Goal: Task Accomplishment & Management: Use online tool/utility

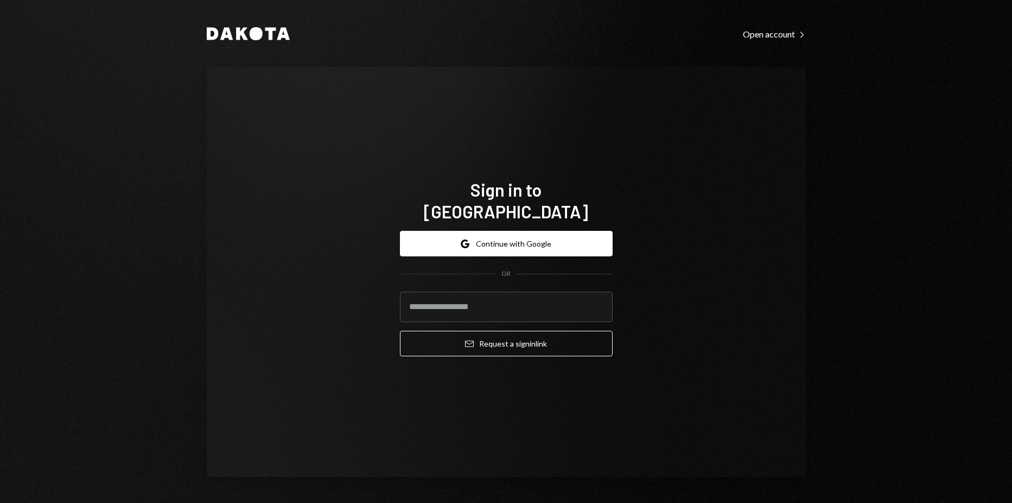
type input "**********"
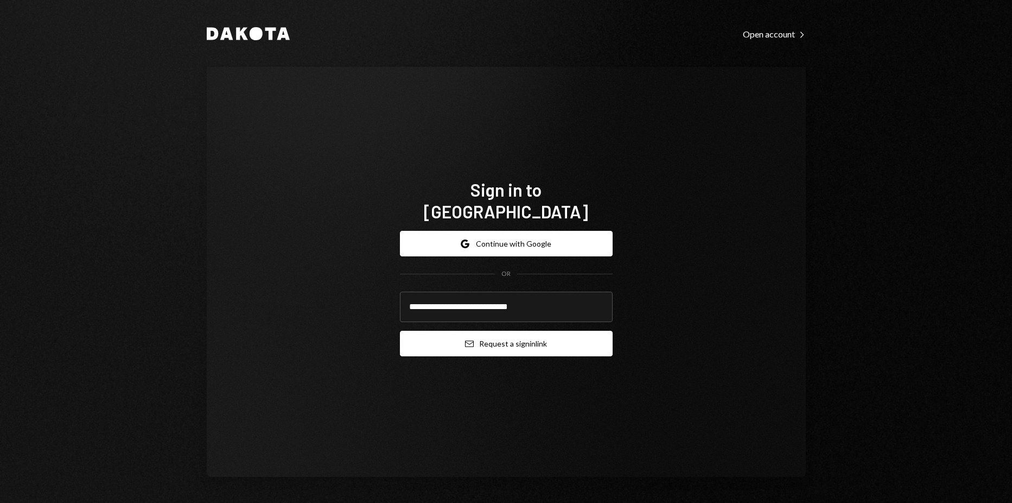
click at [513, 331] on button "Email Request a sign in link" at bounding box center [506, 344] width 213 height 26
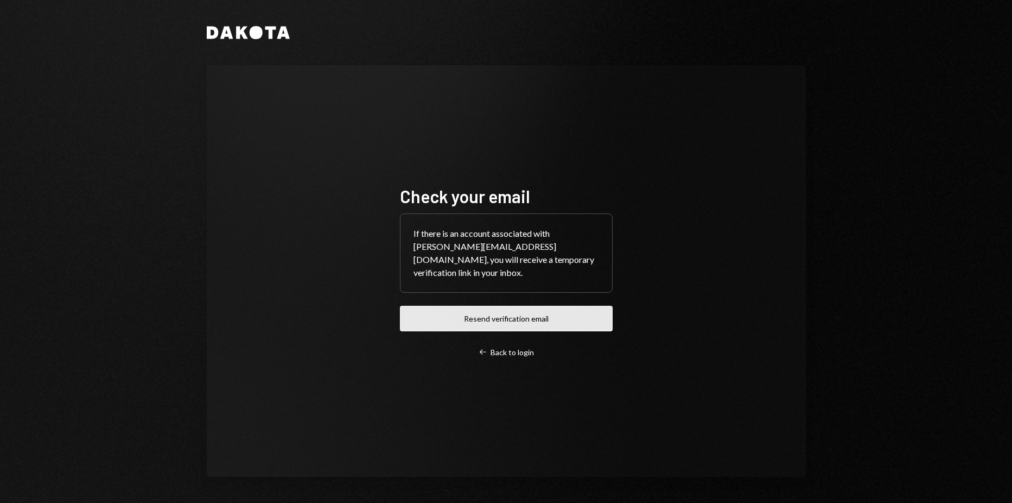
click at [506, 315] on button "Resend verification email" at bounding box center [506, 319] width 213 height 26
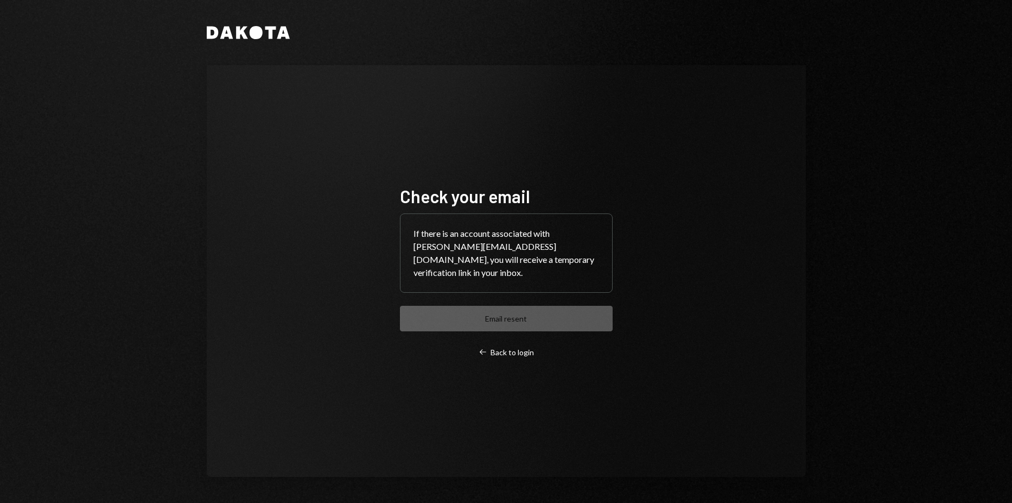
click at [143, 111] on div "Dakota Check your email If there is an account associated with harrison@autonom…" at bounding box center [506, 251] width 1012 height 503
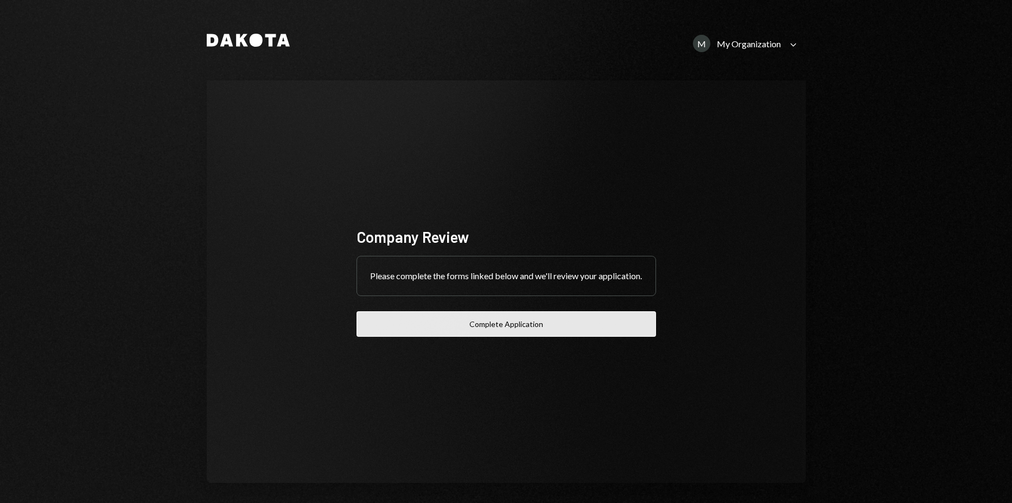
click at [542, 332] on button "Complete Application" at bounding box center [507, 324] width 300 height 26
click at [725, 51] on div "M My Organization" at bounding box center [737, 43] width 88 height 17
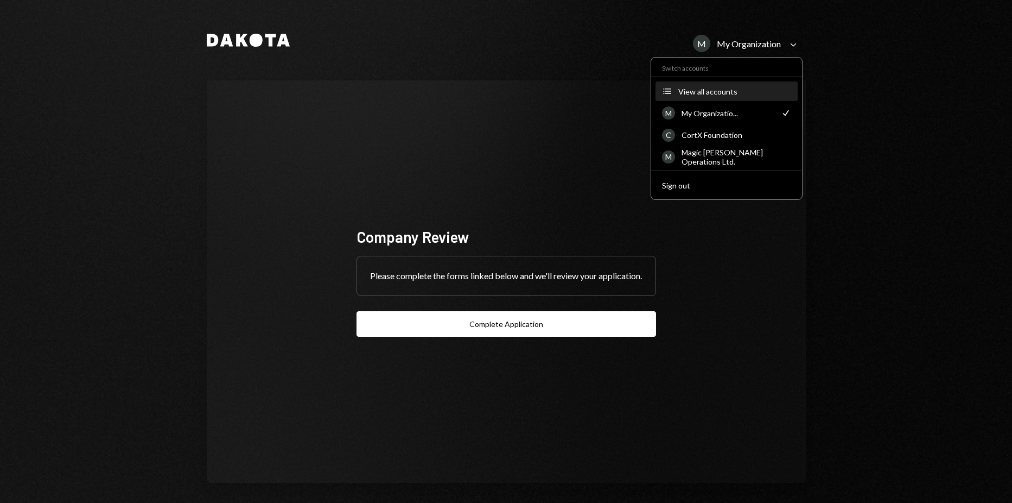
click at [684, 86] on button "Accounts View all accounts" at bounding box center [727, 92] width 142 height 20
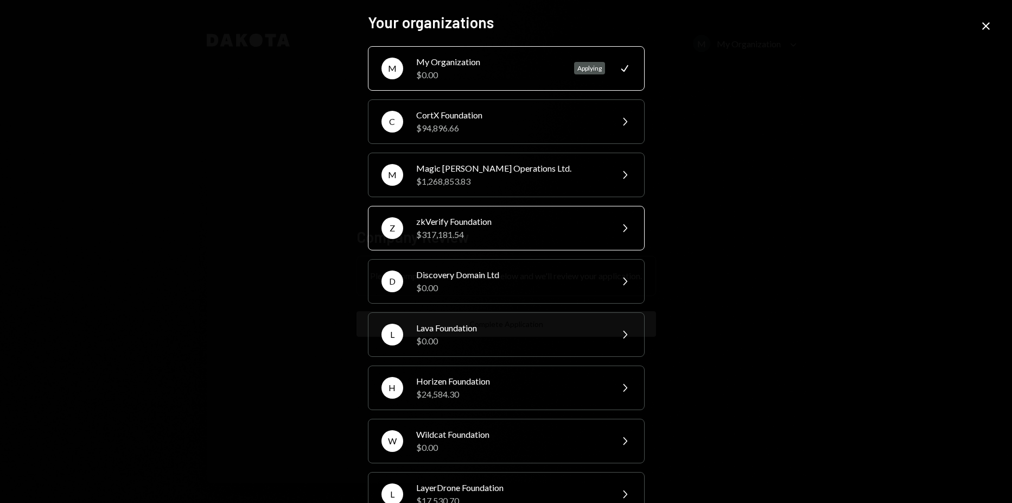
click at [454, 240] on div "$317,181.54" at bounding box center [510, 234] width 189 height 13
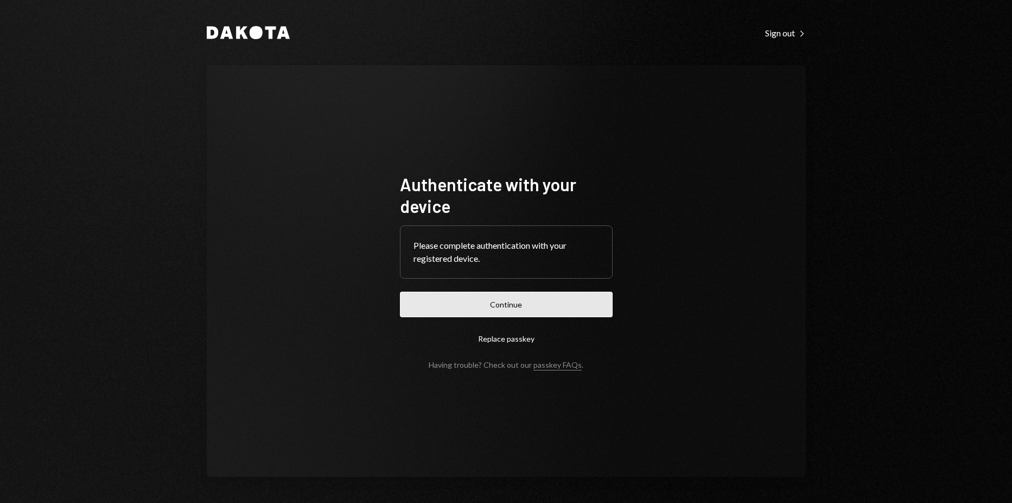
click at [493, 311] on button "Continue" at bounding box center [506, 305] width 213 height 26
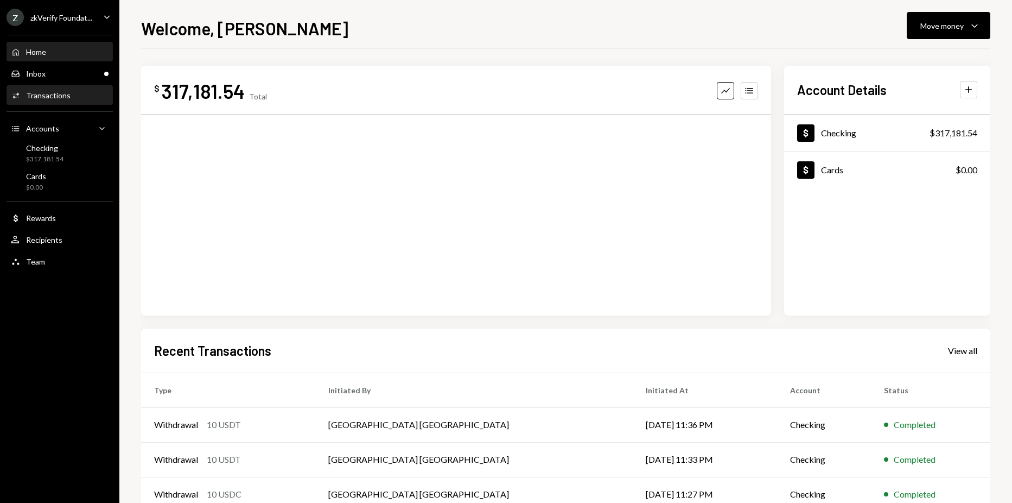
click at [75, 97] on div "Activities Transactions" at bounding box center [60, 96] width 98 height 10
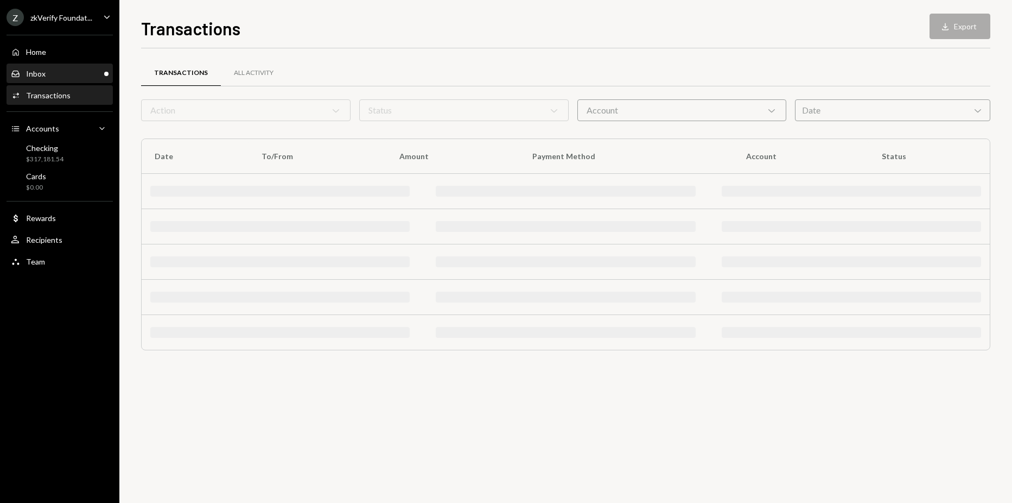
click at [65, 77] on div "Inbox Inbox" at bounding box center [60, 74] width 98 height 10
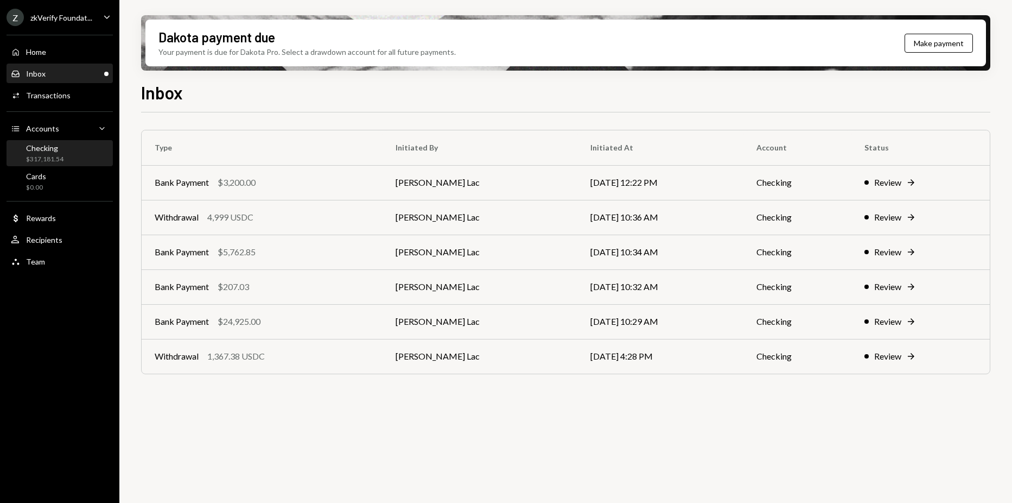
click at [65, 151] on div "Checking $317,181.54" at bounding box center [60, 153] width 98 height 21
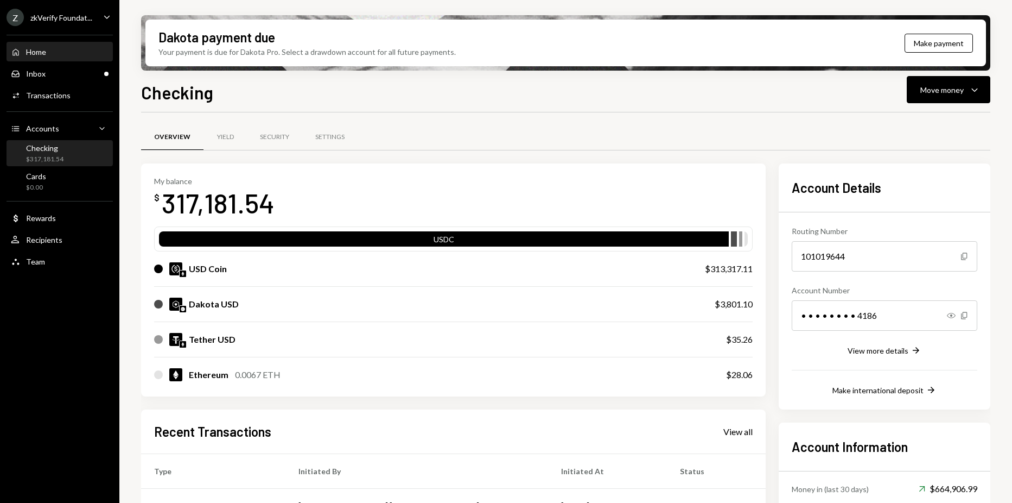
click at [74, 52] on div "Home Home" at bounding box center [60, 52] width 98 height 10
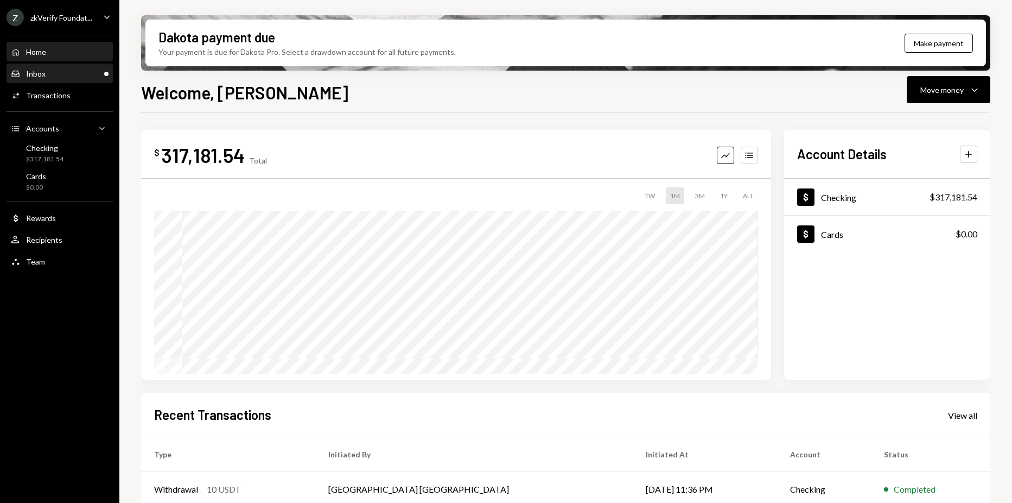
click at [79, 81] on div "Inbox Inbox" at bounding box center [60, 74] width 98 height 18
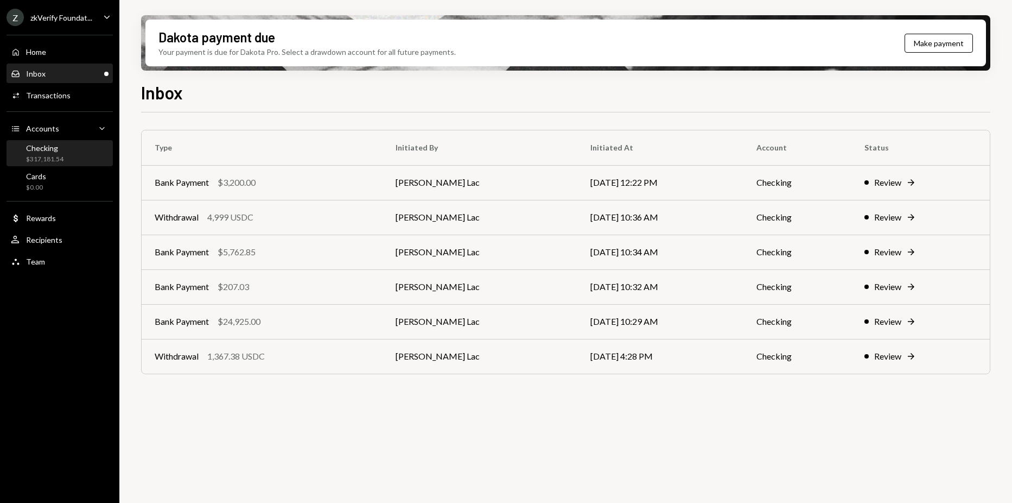
click at [62, 148] on div "Checking" at bounding box center [44, 147] width 37 height 9
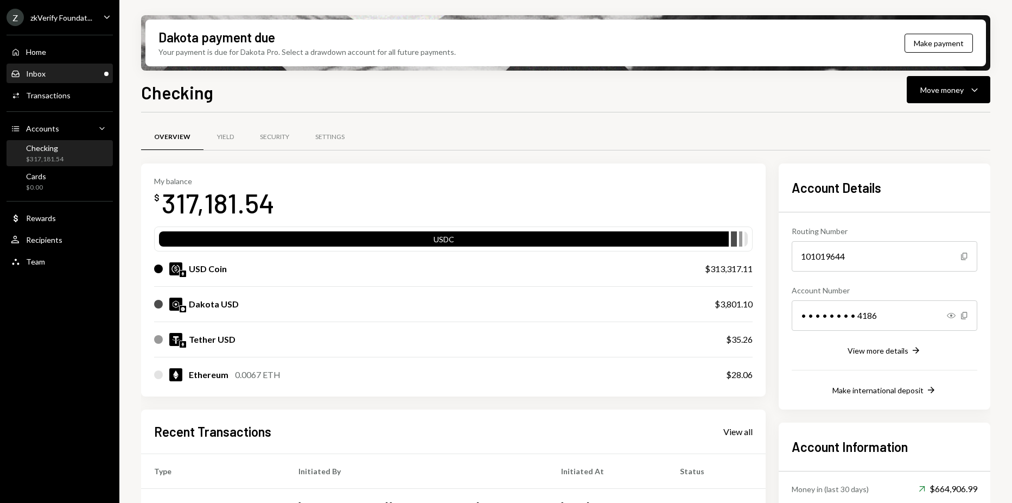
click at [59, 81] on div "Inbox Inbox" at bounding box center [60, 74] width 98 height 18
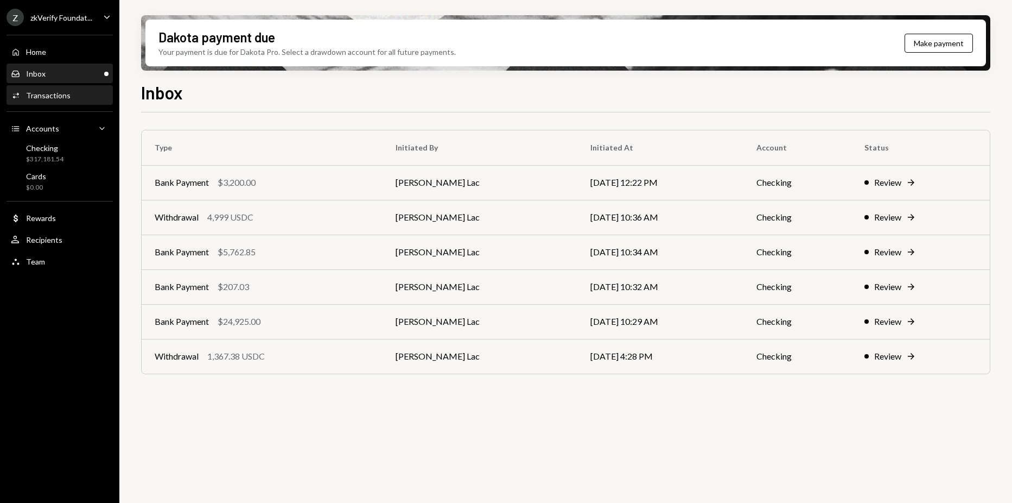
click at [61, 91] on div "Transactions" at bounding box center [48, 95] width 45 height 9
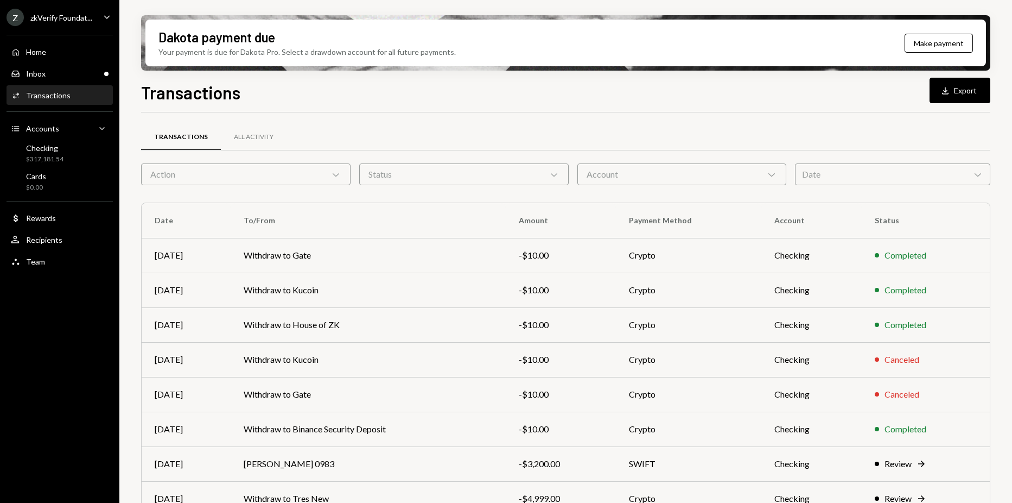
drag, startPoint x: 0, startPoint y: 0, endPoint x: 346, endPoint y: 103, distance: 361.2
drag, startPoint x: 346, startPoint y: 103, endPoint x: 64, endPoint y: 80, distance: 283.2
click at [64, 80] on div "Inbox Inbox" at bounding box center [60, 74] width 98 height 18
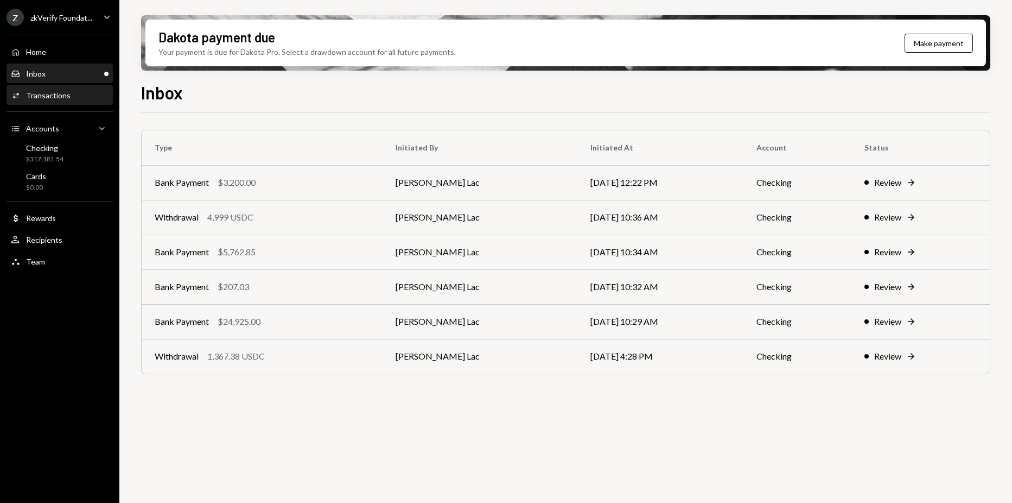
click at [87, 90] on div "Activities Transactions" at bounding box center [60, 95] width 98 height 18
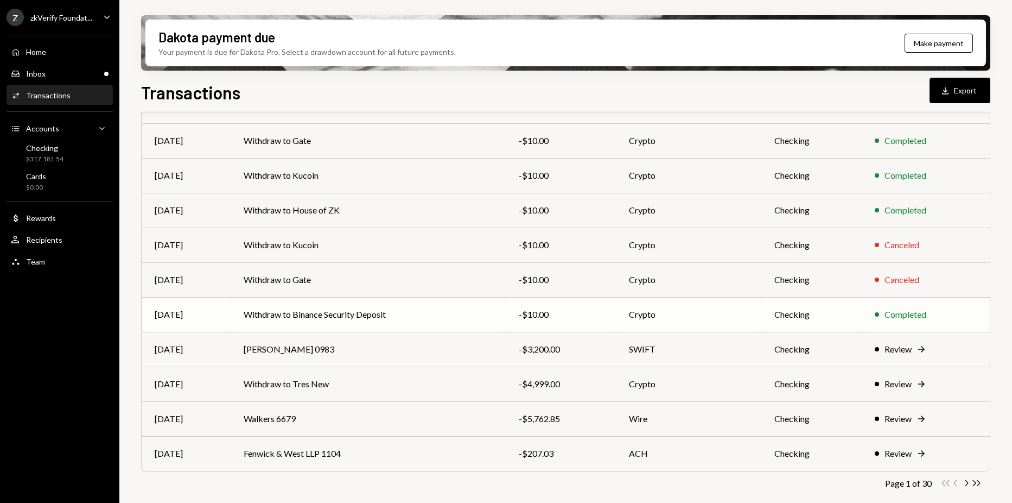
scroll to position [116, 0]
click at [967, 479] on icon "Chevron Right" at bounding box center [966, 482] width 10 height 10
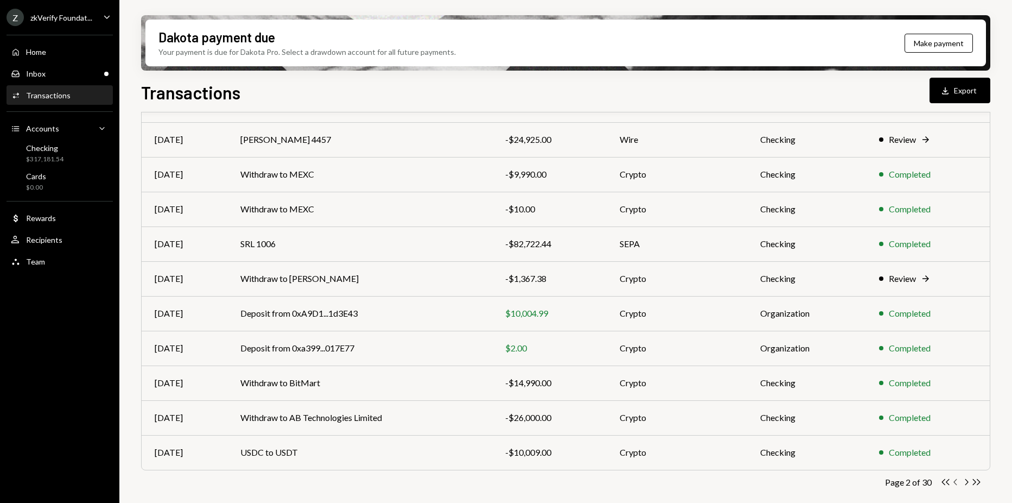
click at [955, 480] on icon "Chevron Left" at bounding box center [956, 482] width 10 height 10
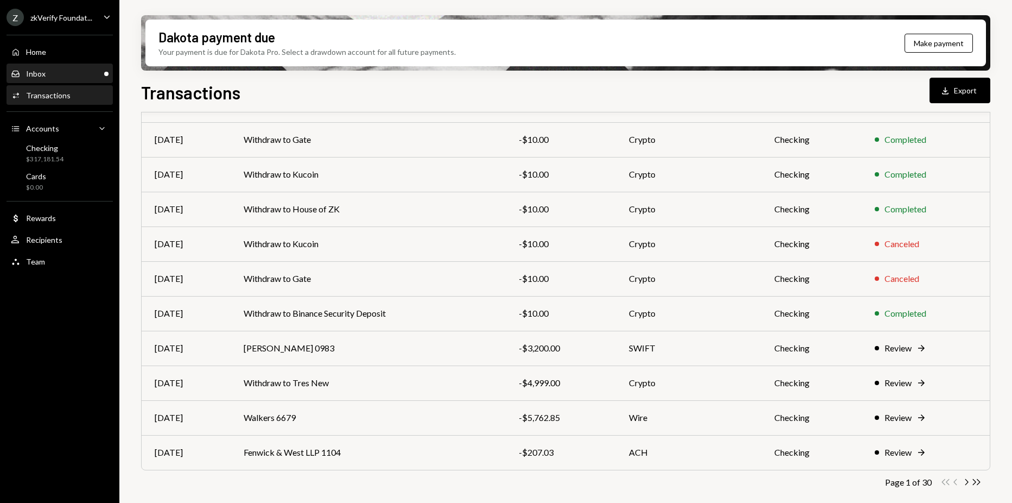
click at [68, 74] on div "Inbox Inbox" at bounding box center [60, 74] width 98 height 10
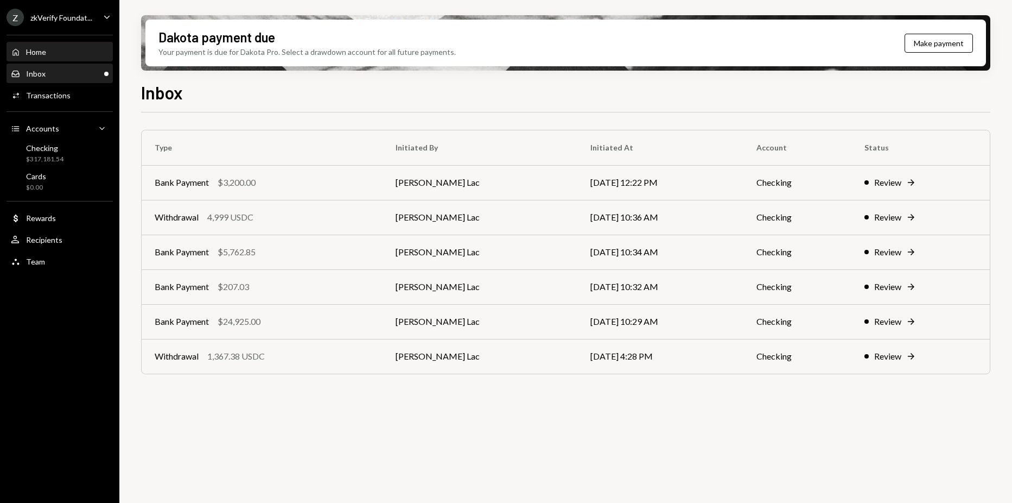
click at [52, 45] on div "Home Home" at bounding box center [60, 52] width 98 height 18
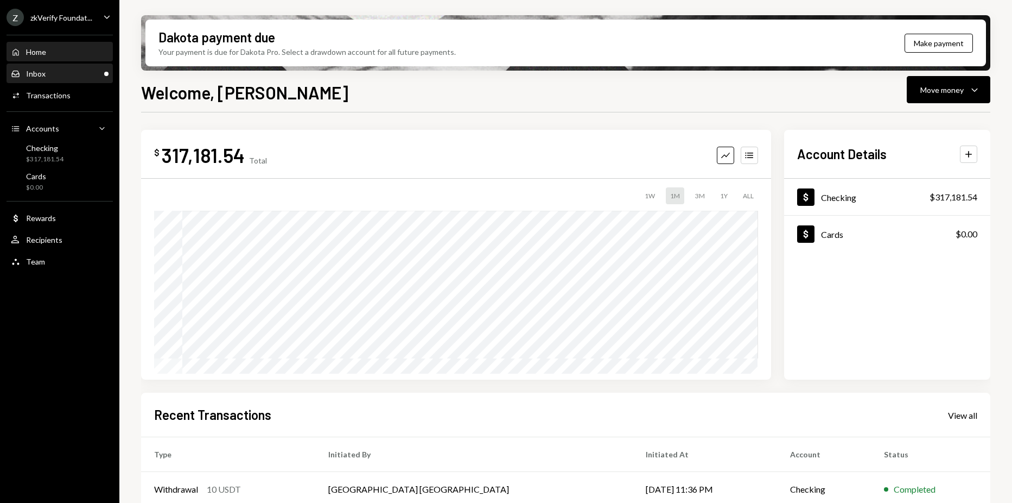
click at [51, 79] on div "Inbox Inbox" at bounding box center [60, 74] width 98 height 18
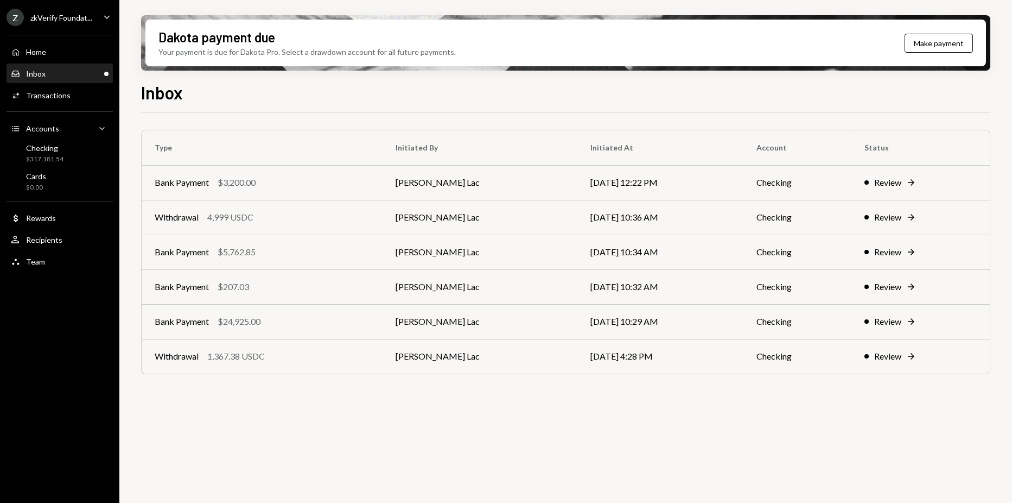
click at [56, 31] on div "Home Home Inbox Inbox Activities Transactions Accounts Accounts Caret Down Chec…" at bounding box center [59, 150] width 119 height 245
click at [58, 26] on ul "Z zkVerify Foundat... Caret Down Home Home Inbox Inbox Activities Transactions …" at bounding box center [59, 136] width 119 height 273
click at [61, 22] on div "zkVerify Foundat..." at bounding box center [61, 17] width 62 height 9
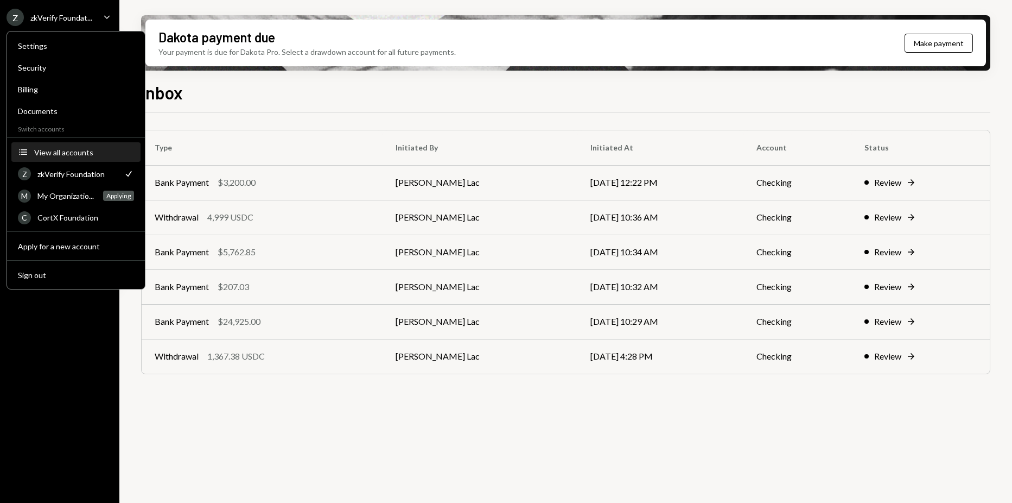
click at [72, 154] on div "View all accounts" at bounding box center [84, 152] width 100 height 9
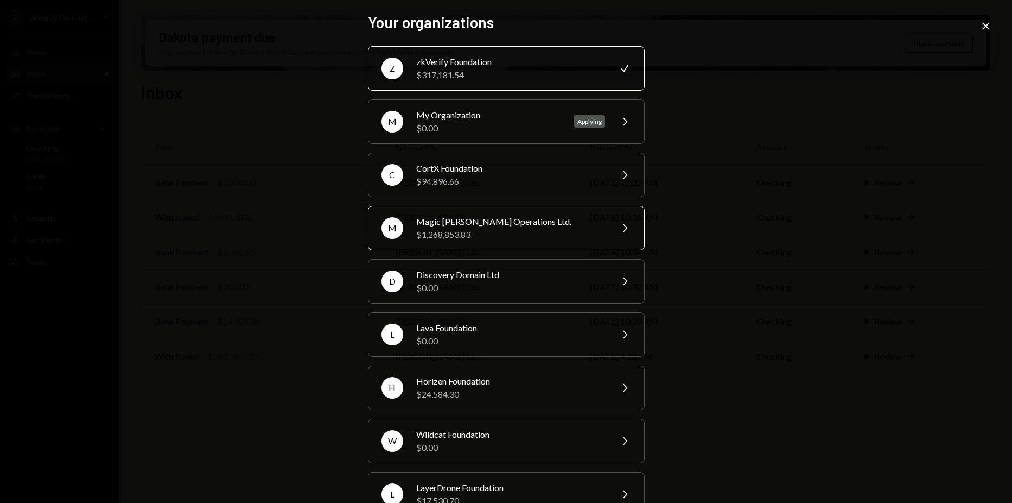
click at [467, 231] on div "$1,268,853.83" at bounding box center [510, 234] width 189 height 13
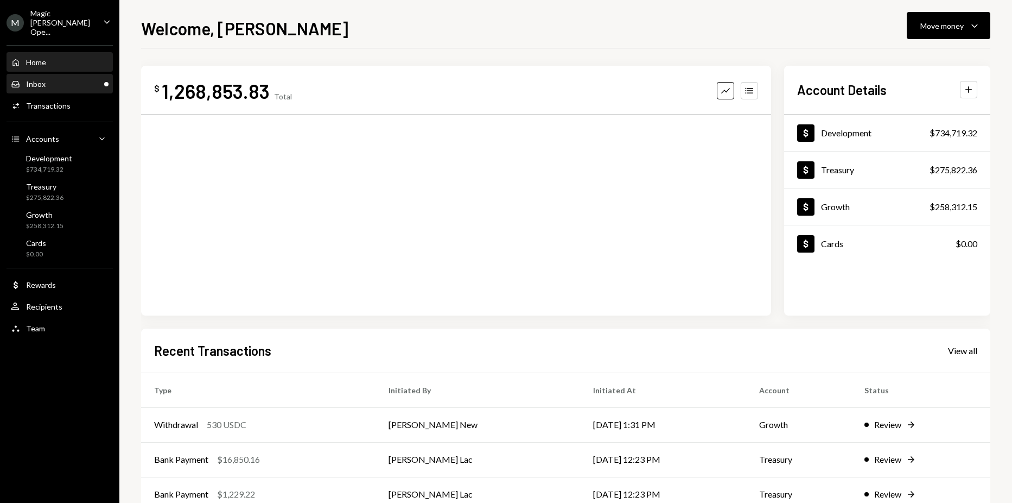
click at [92, 79] on div "Inbox Inbox" at bounding box center [60, 84] width 98 height 10
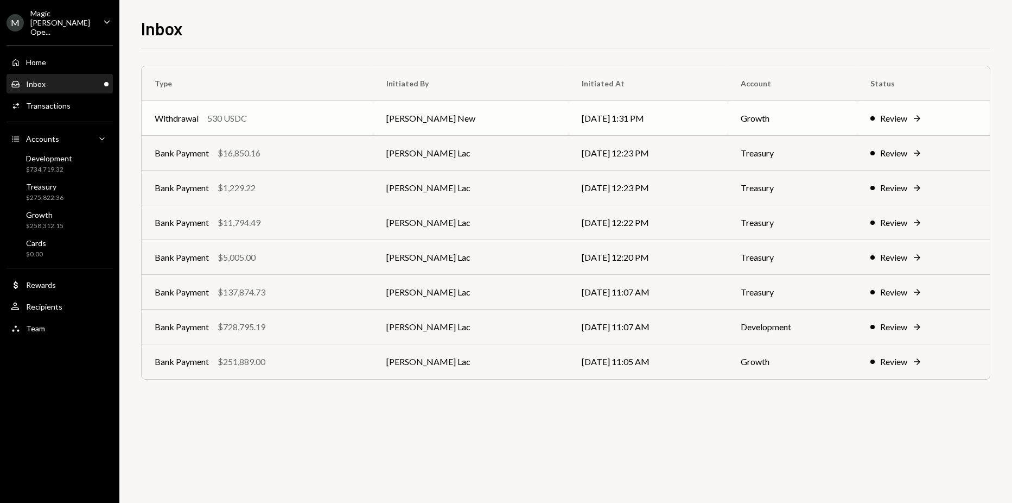
click at [327, 116] on div "Withdrawal 530 USDC" at bounding box center [258, 118] width 206 height 13
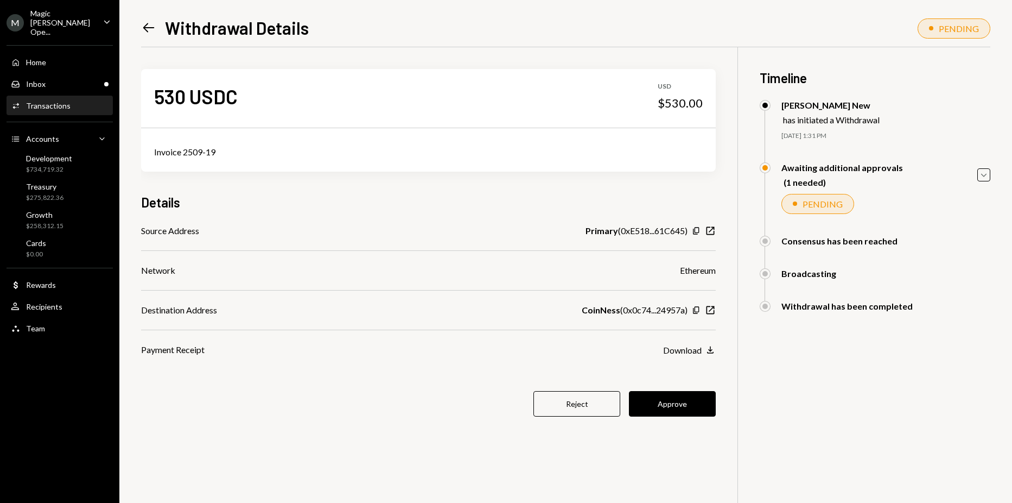
drag, startPoint x: 667, startPoint y: 397, endPoint x: 650, endPoint y: 374, distance: 28.8
click at [650, 374] on div "530 USDC USD $530.00 Invoice 2509-19 Details Source Address Primary ( 0xE518...…" at bounding box center [428, 249] width 575 height 404
click at [664, 406] on button "Approve" at bounding box center [672, 404] width 87 height 26
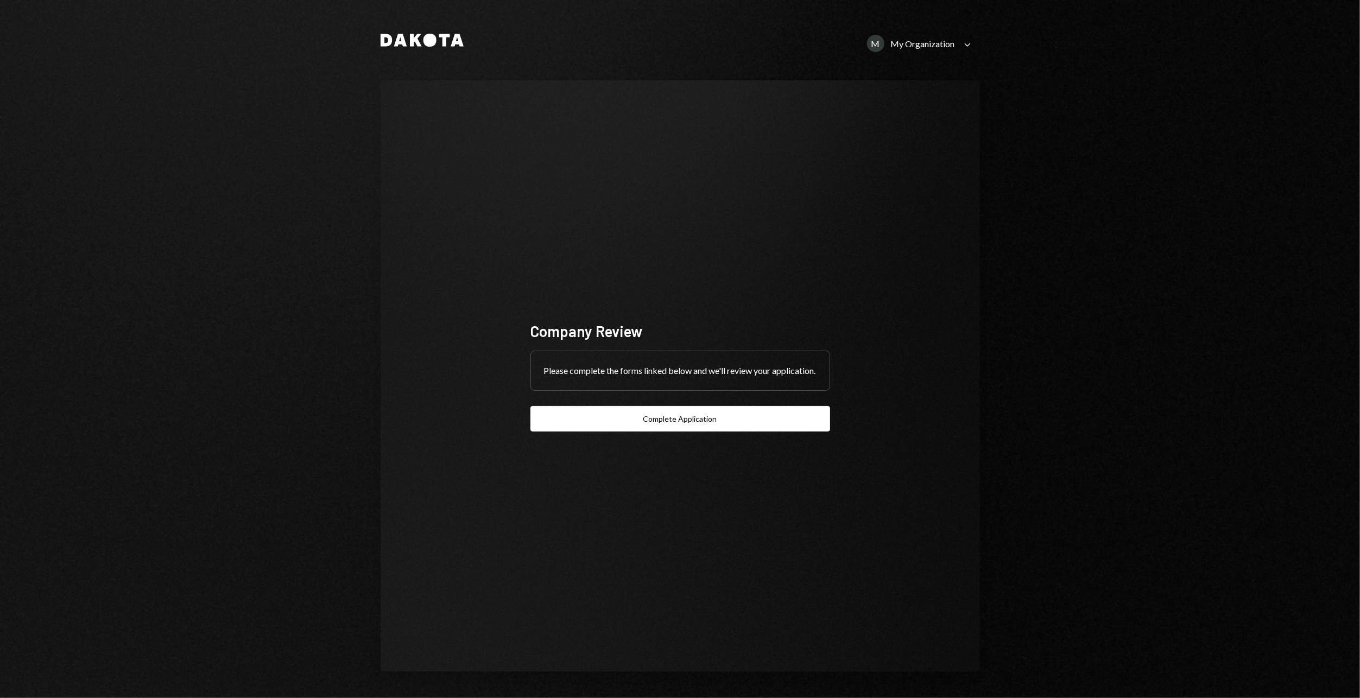
click at [941, 47] on div "My Organization" at bounding box center [923, 44] width 64 height 10
click at [881, 138] on div "Magic [PERSON_NAME] Operations Ltd." at bounding box center [914, 135] width 110 height 18
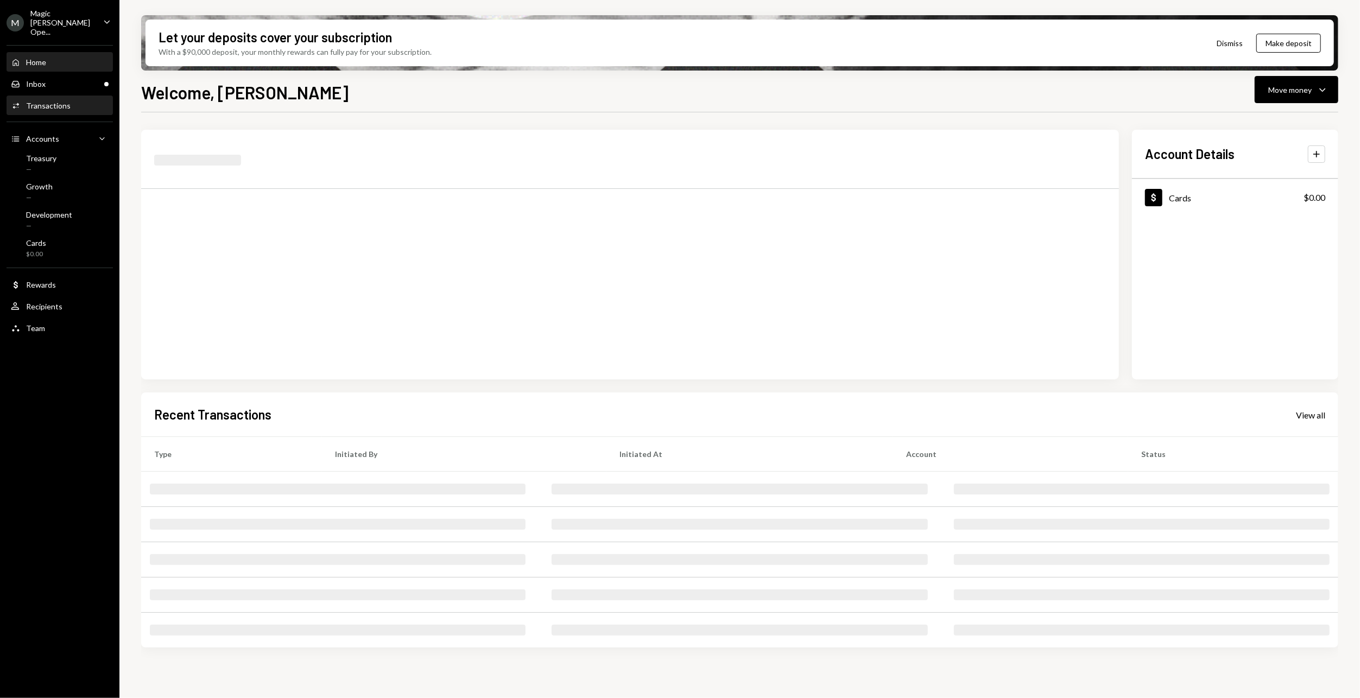
click at [68, 101] on div "Activities Transactions" at bounding box center [60, 106] width 98 height 10
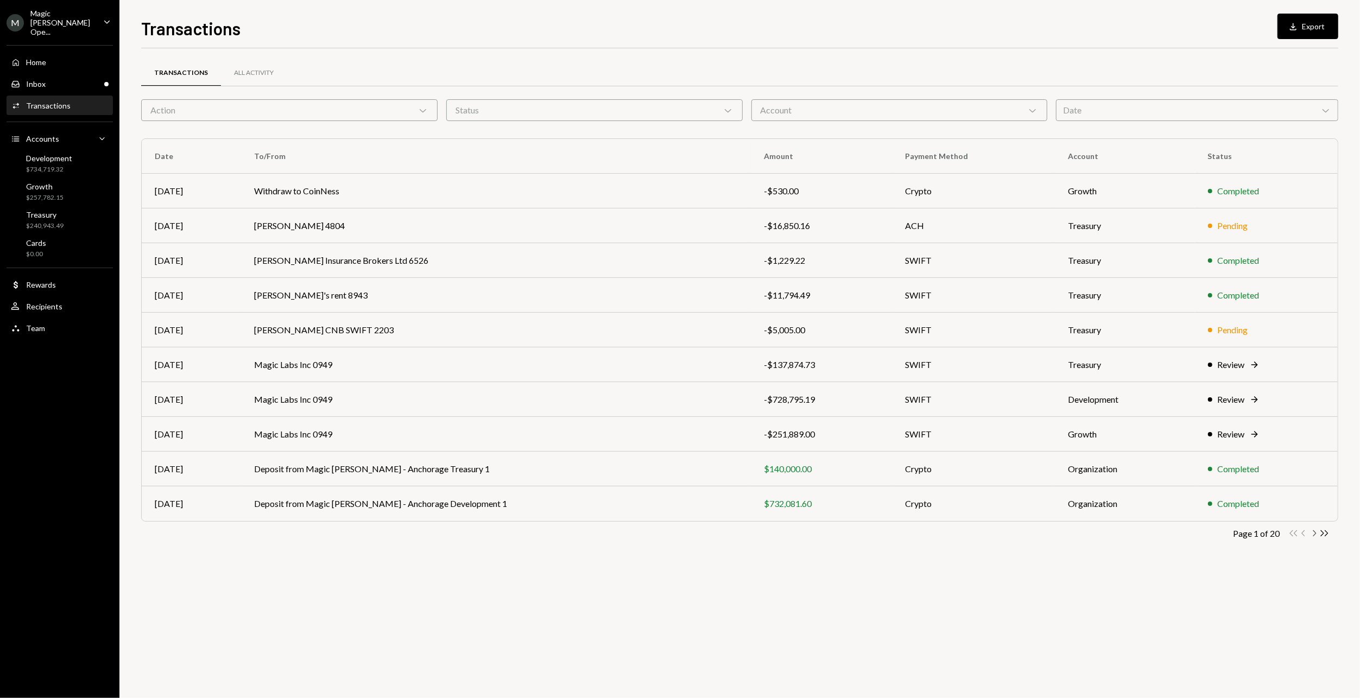
click at [1314, 530] on icon "button" at bounding box center [1314, 533] width 3 height 6
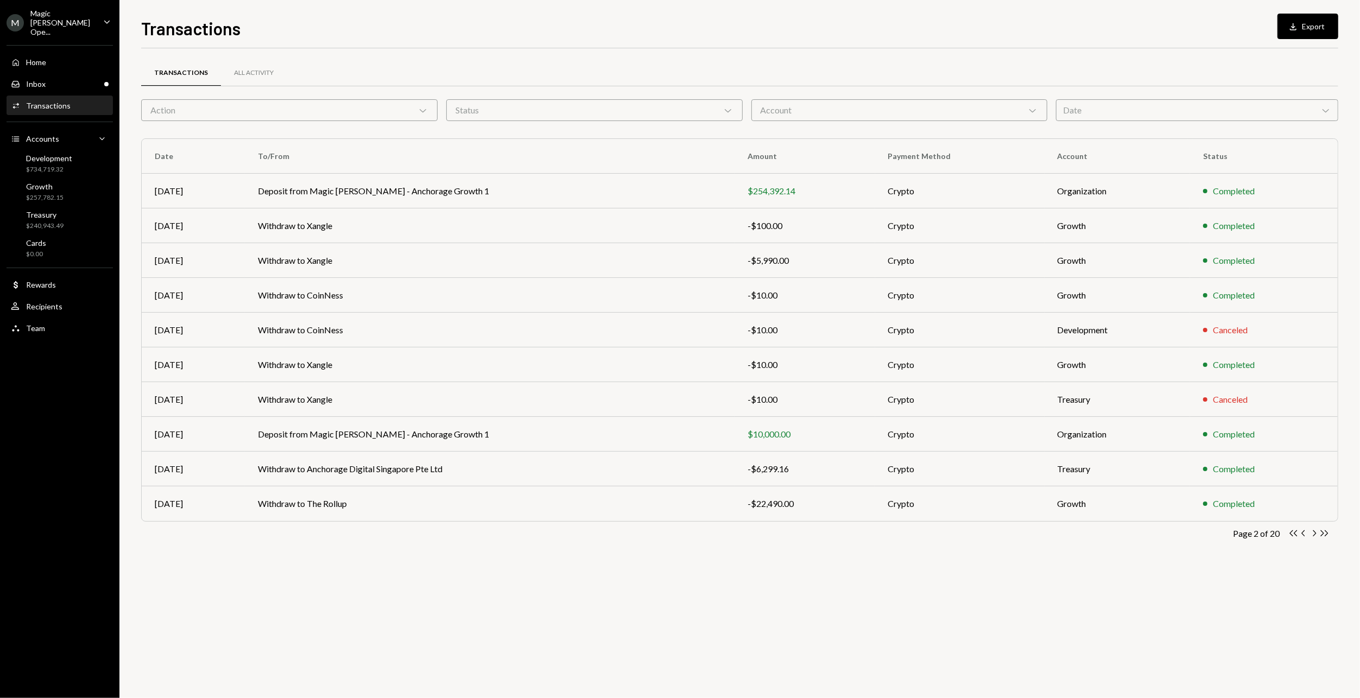
click at [1314, 530] on icon "button" at bounding box center [1314, 533] width 3 height 6
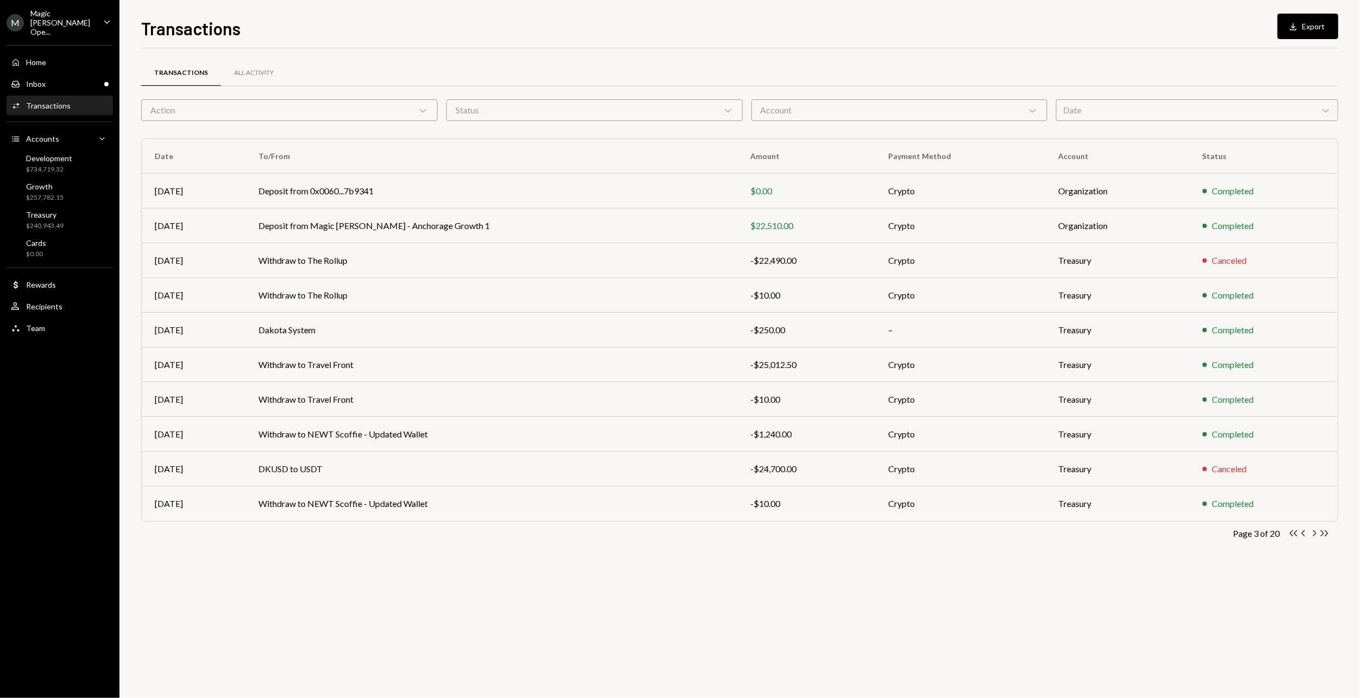
click at [1314, 530] on icon "button" at bounding box center [1314, 533] width 3 height 6
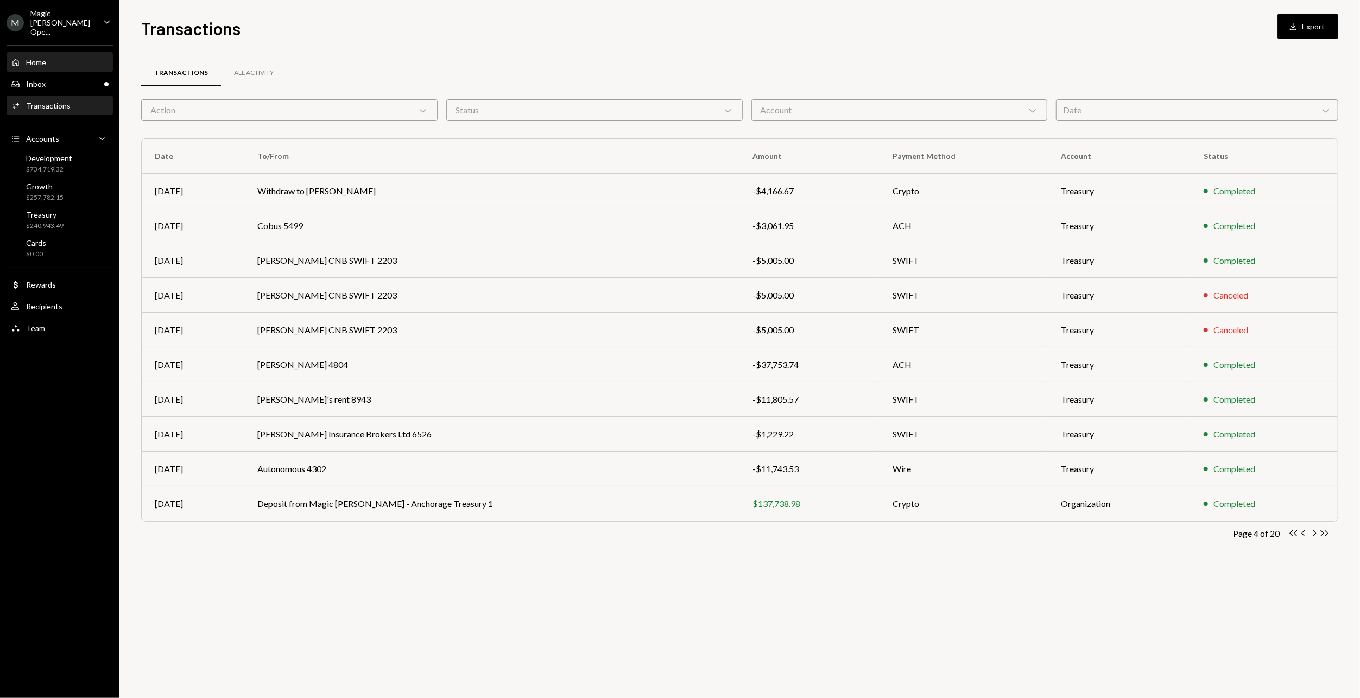
click at [50, 58] on div "Home Home" at bounding box center [60, 63] width 98 height 10
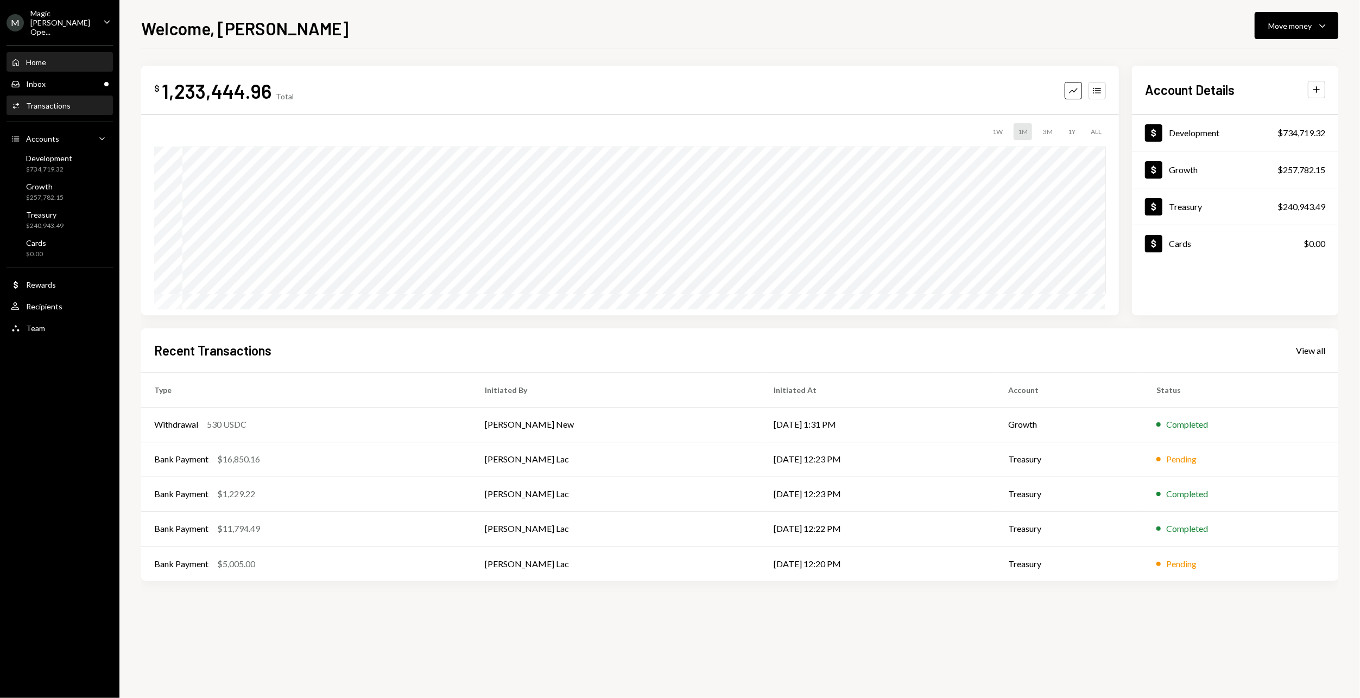
click at [51, 101] on div "Transactions" at bounding box center [48, 105] width 45 height 9
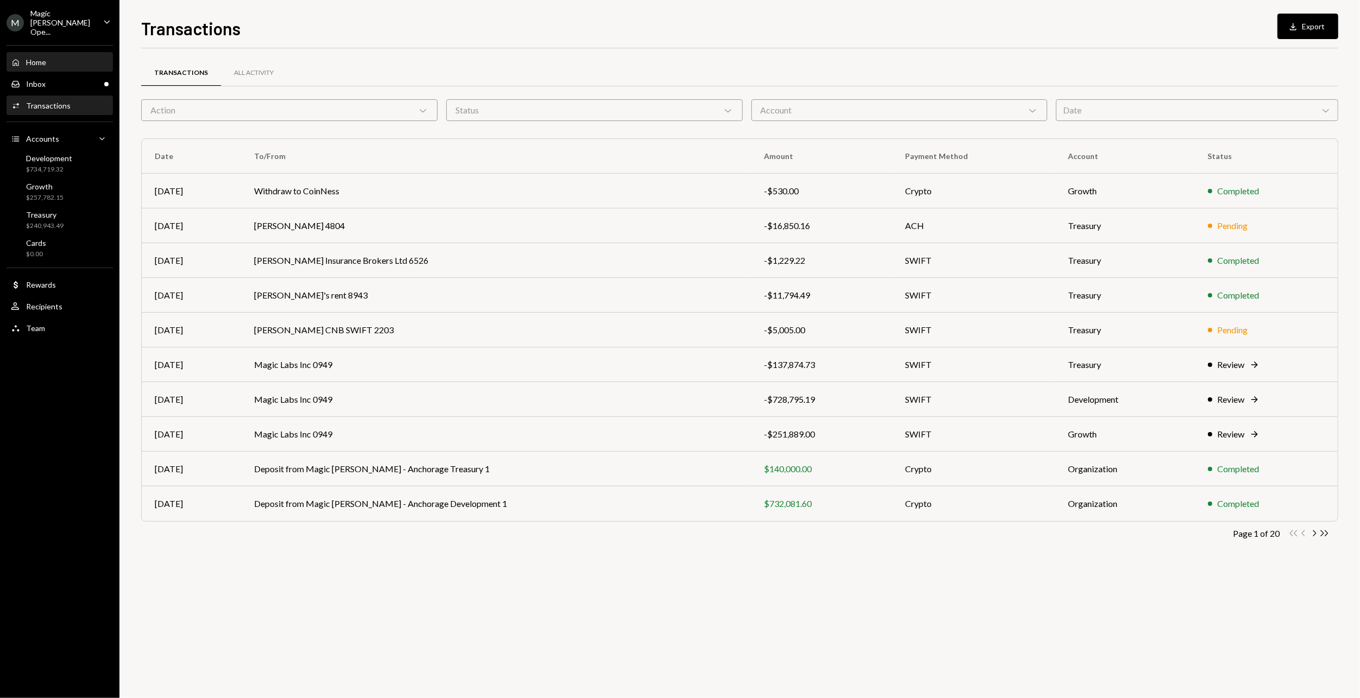
click at [67, 58] on div "Home Home" at bounding box center [60, 63] width 98 height 10
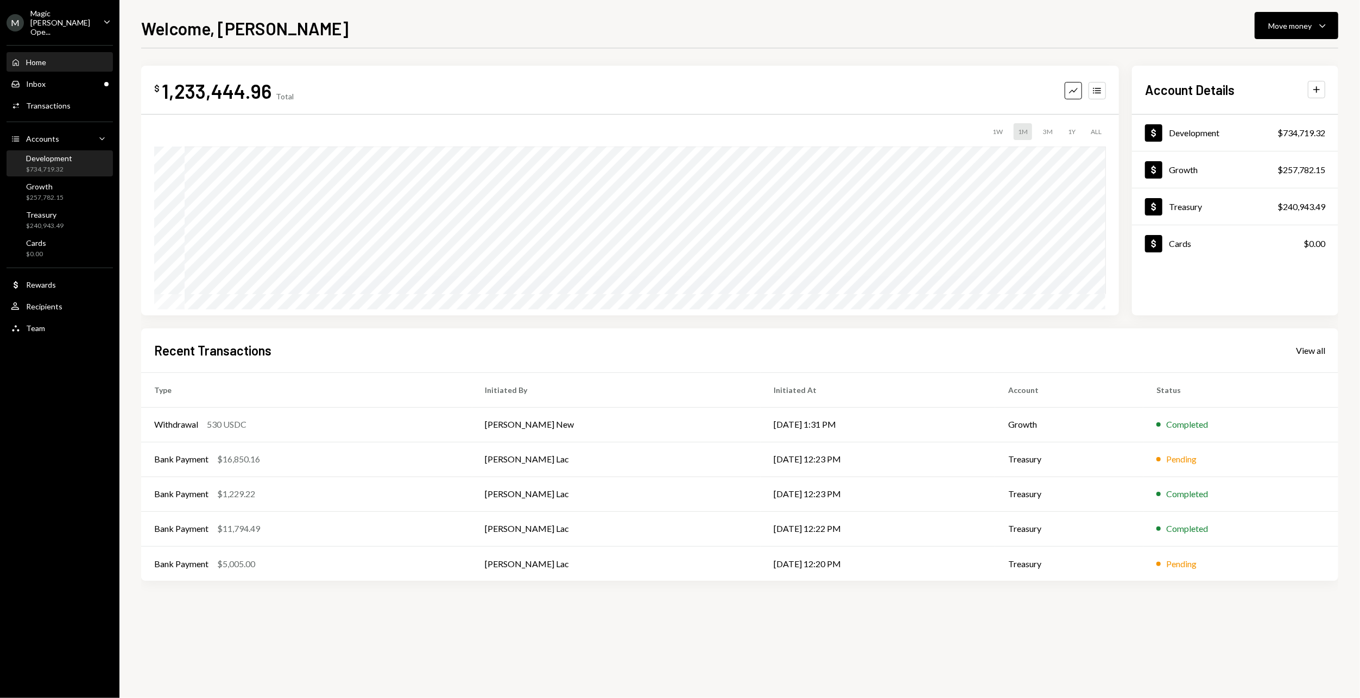
click at [81, 159] on div "Development $734,719.32" at bounding box center [60, 164] width 98 height 21
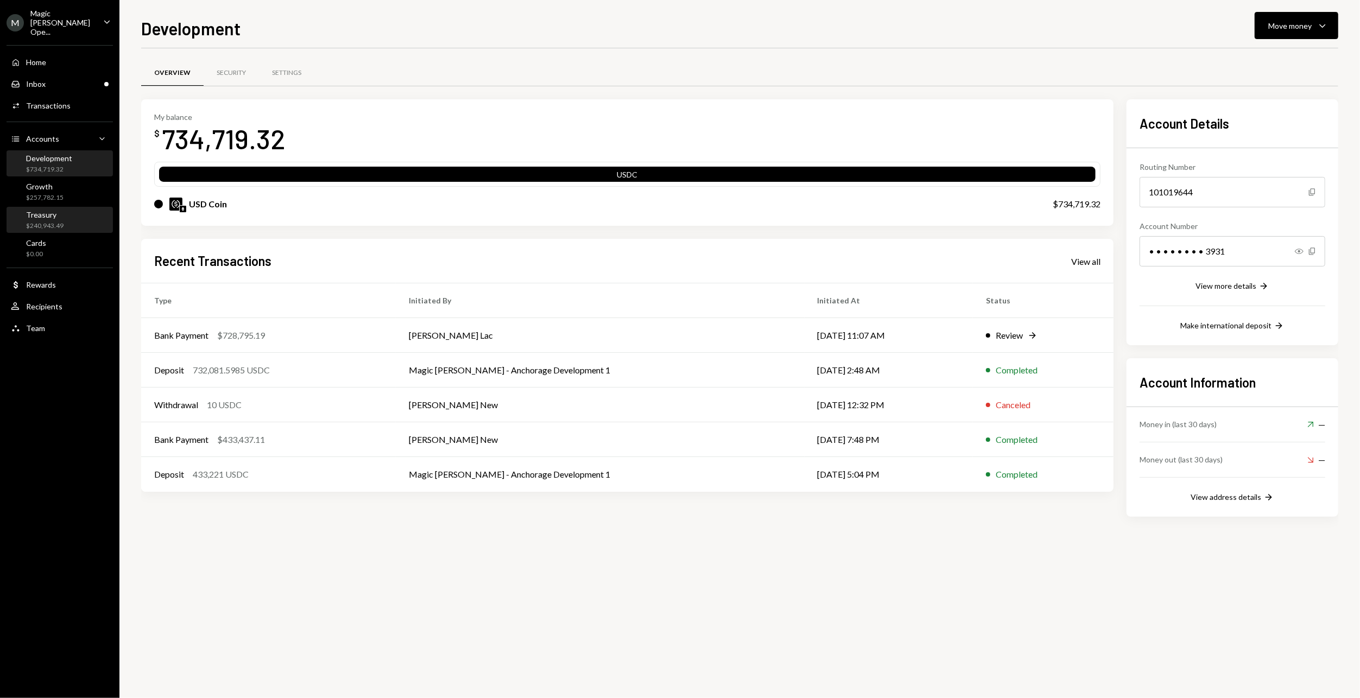
click at [75, 210] on div "Treasury $240,943.49" at bounding box center [60, 220] width 98 height 21
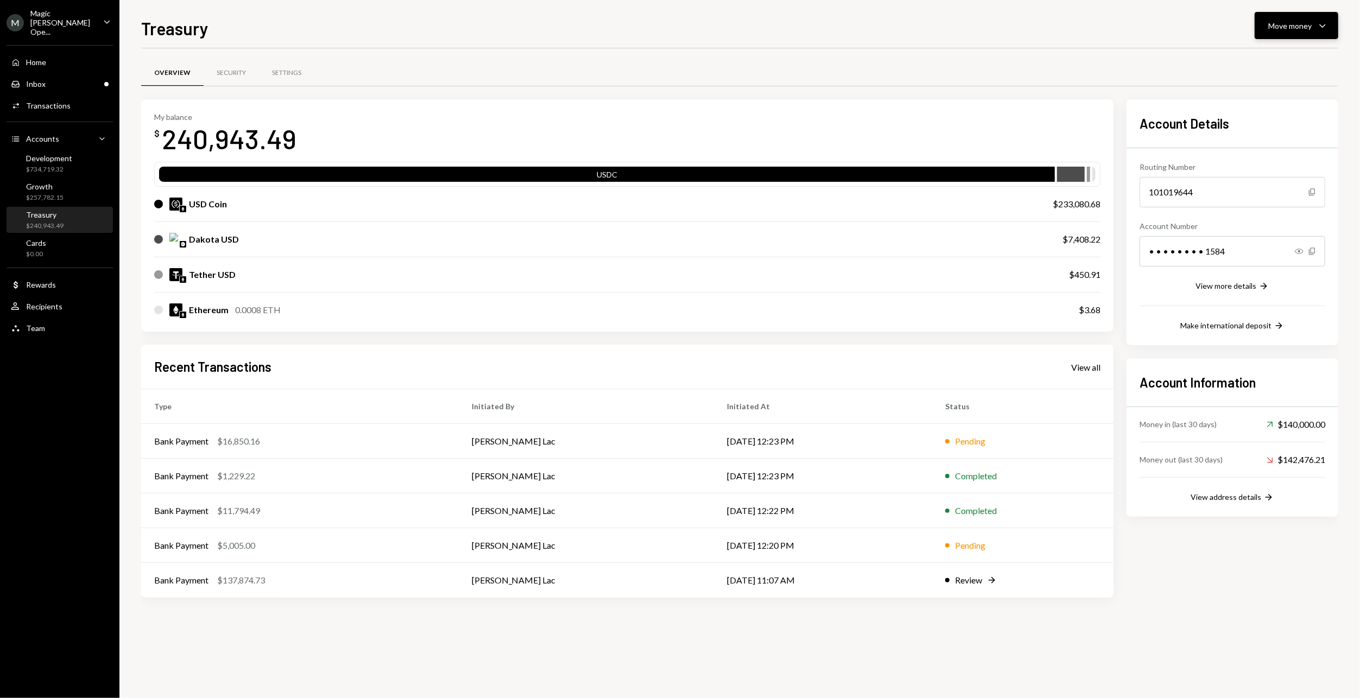
click at [1282, 38] on button "Move money Caret Down" at bounding box center [1297, 25] width 84 height 27
click at [1278, 53] on div "Send" at bounding box center [1287, 58] width 79 height 11
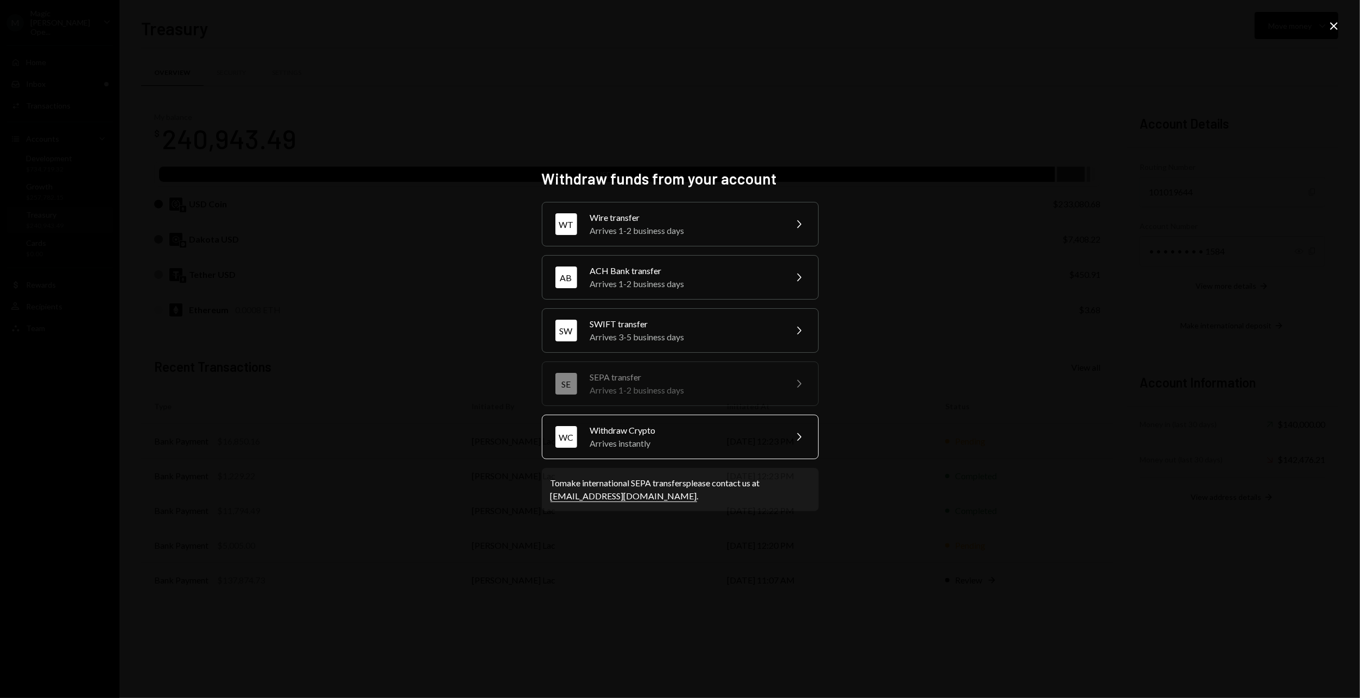
click at [668, 433] on div "Withdraw Crypto" at bounding box center [684, 430] width 189 height 13
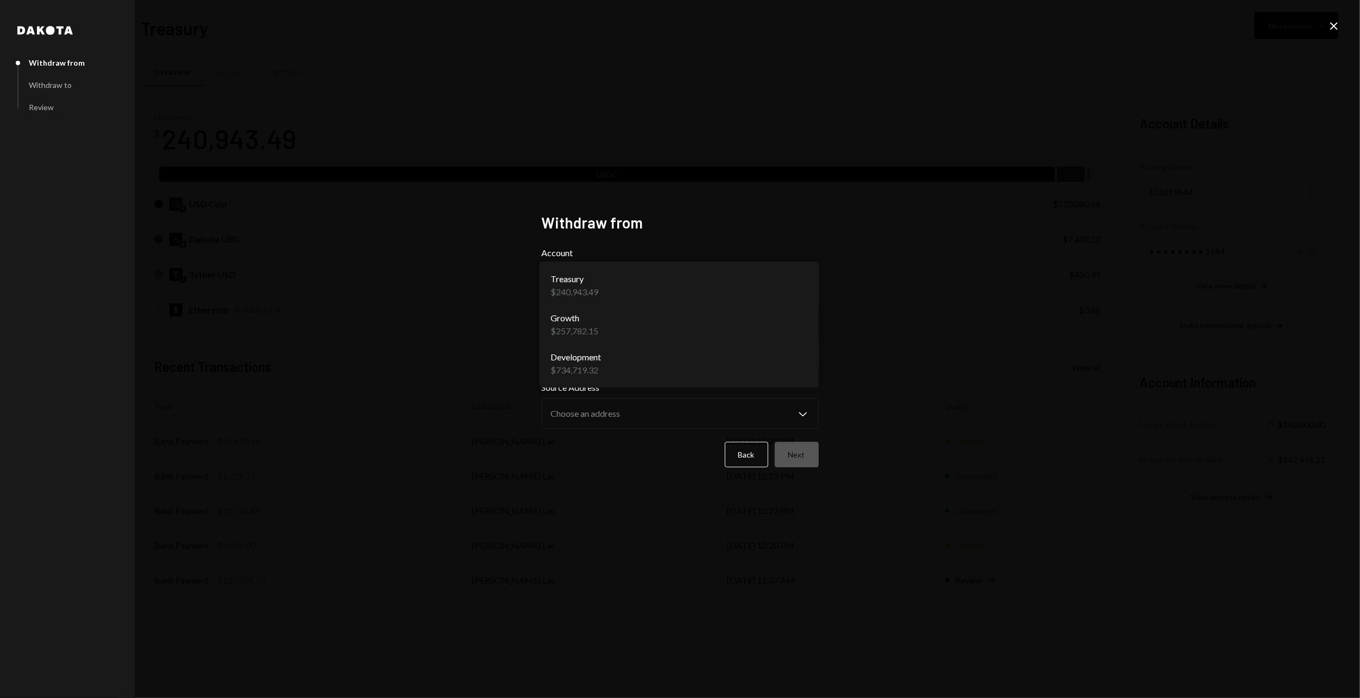
click at [775, 288] on body "M Magic Newton Ope... Caret Down Home Home Inbox Inbox Activities Transactions …" at bounding box center [680, 349] width 1360 height 698
click at [625, 350] on body "M Magic Newton Ope... Caret Down Home Home Inbox Inbox Activities Transactions …" at bounding box center [680, 349] width 1360 height 698
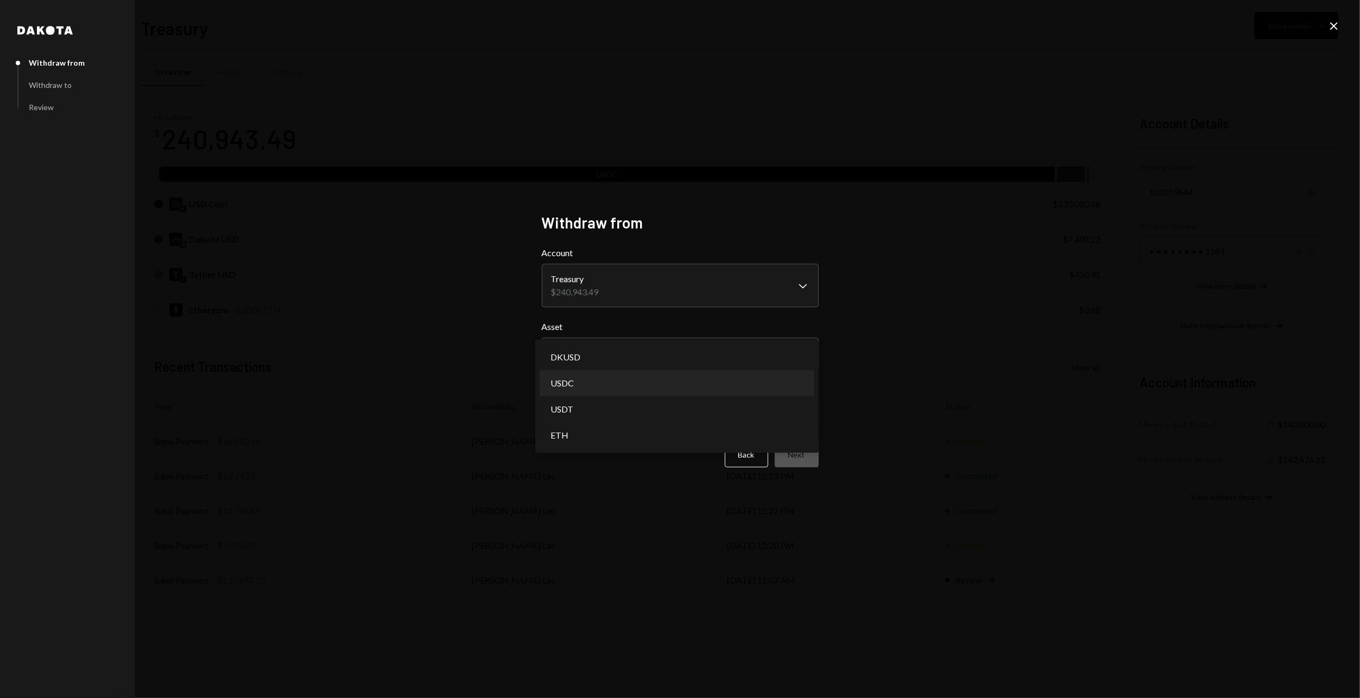
select select "****"
click at [624, 404] on body "M Magic Newton Ope... Caret Down Home Home Inbox Inbox Activities Transactions …" at bounding box center [680, 349] width 1360 height 698
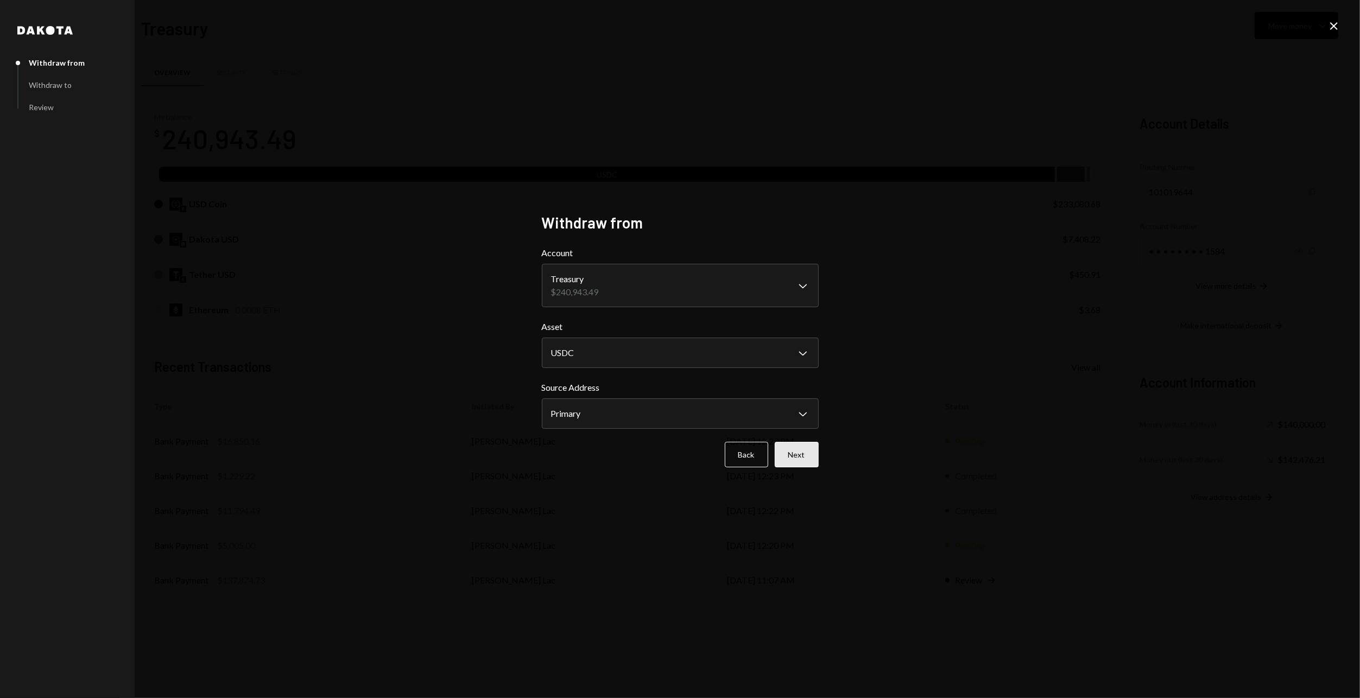
click at [814, 460] on button "Next" at bounding box center [797, 455] width 44 height 26
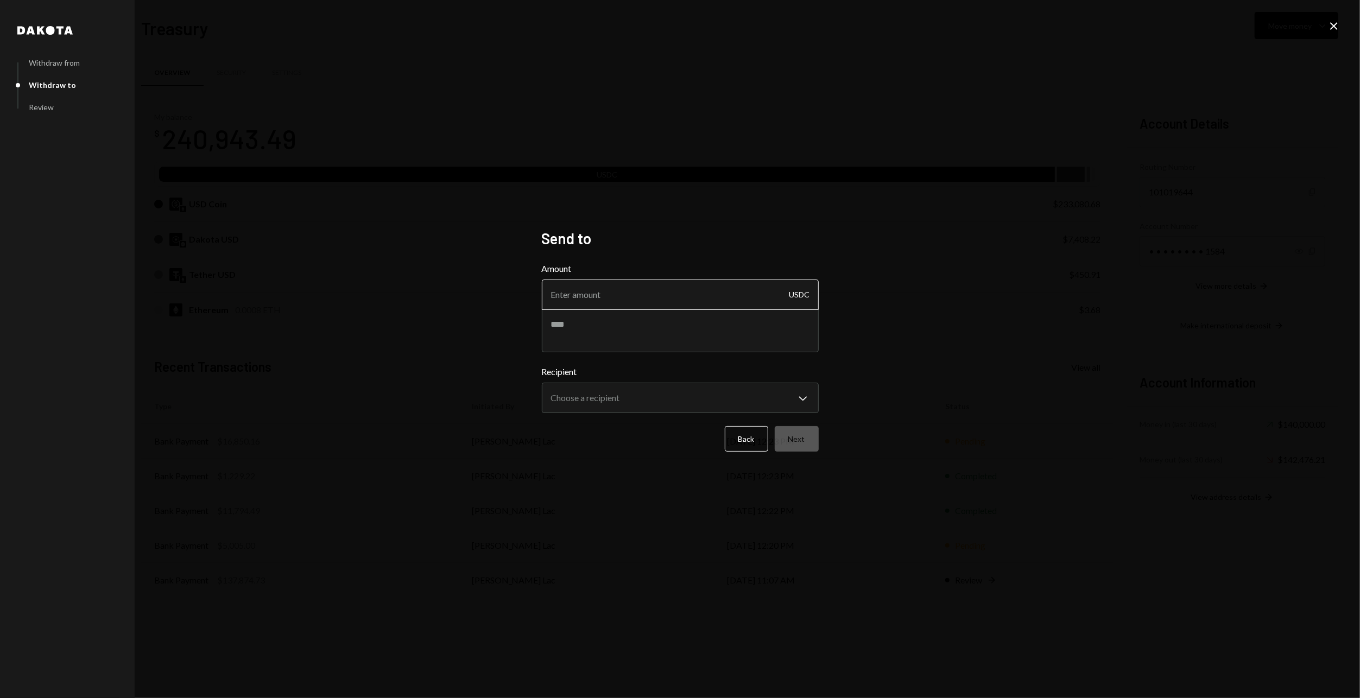
click at [667, 293] on input "Amount" at bounding box center [680, 295] width 277 height 30
click at [572, 292] on input "41667" at bounding box center [680, 295] width 277 height 30
click at [601, 300] on input "4167" at bounding box center [680, 295] width 277 height 30
click at [568, 292] on input "4167.67" at bounding box center [680, 295] width 277 height 30
click at [597, 296] on input "4166.67" at bounding box center [680, 295] width 277 height 30
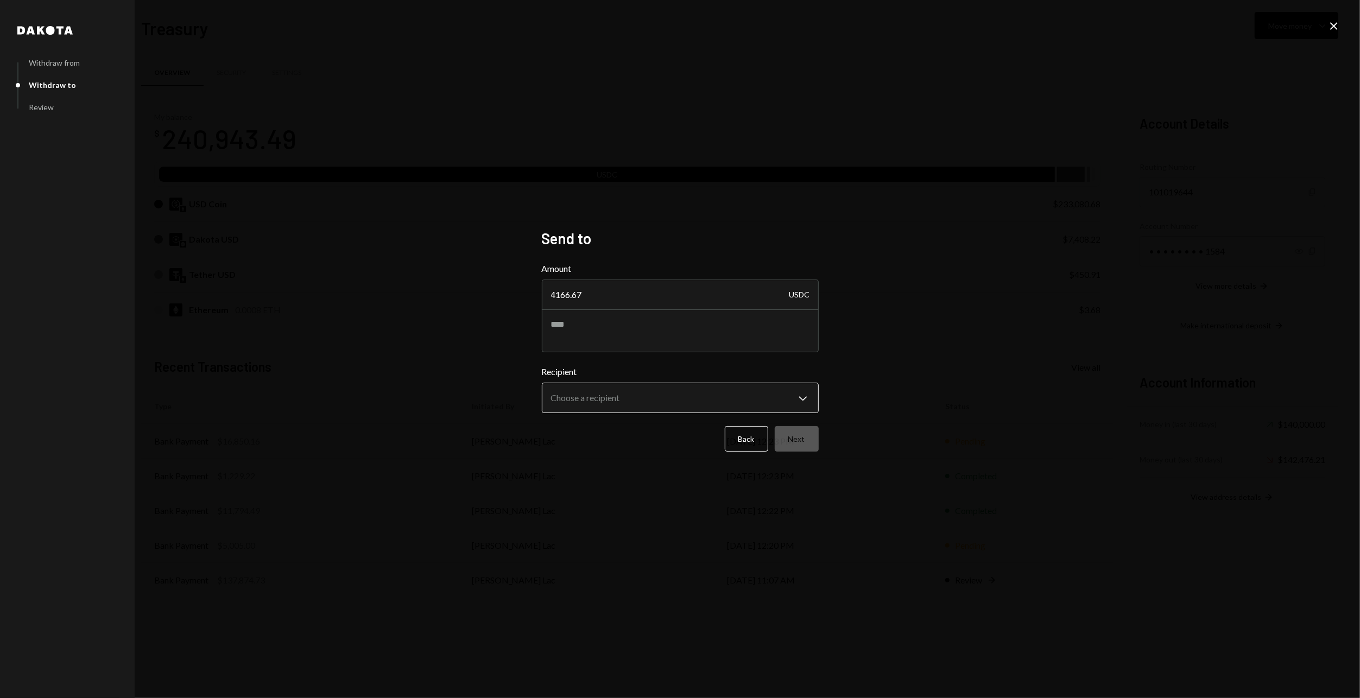
type input "4166.67"
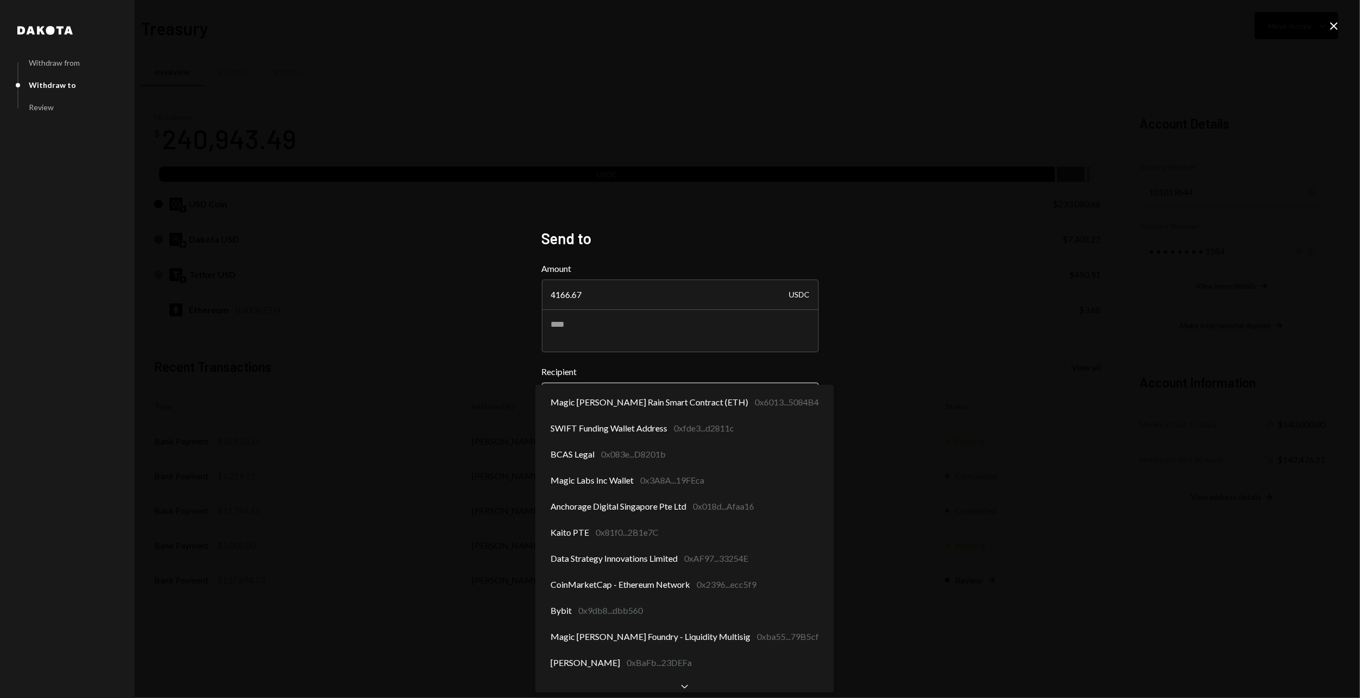
click at [656, 397] on body "M Magic Newton Ope... Caret Down Home Home Inbox Inbox Activities Transactions …" at bounding box center [680, 349] width 1360 height 698
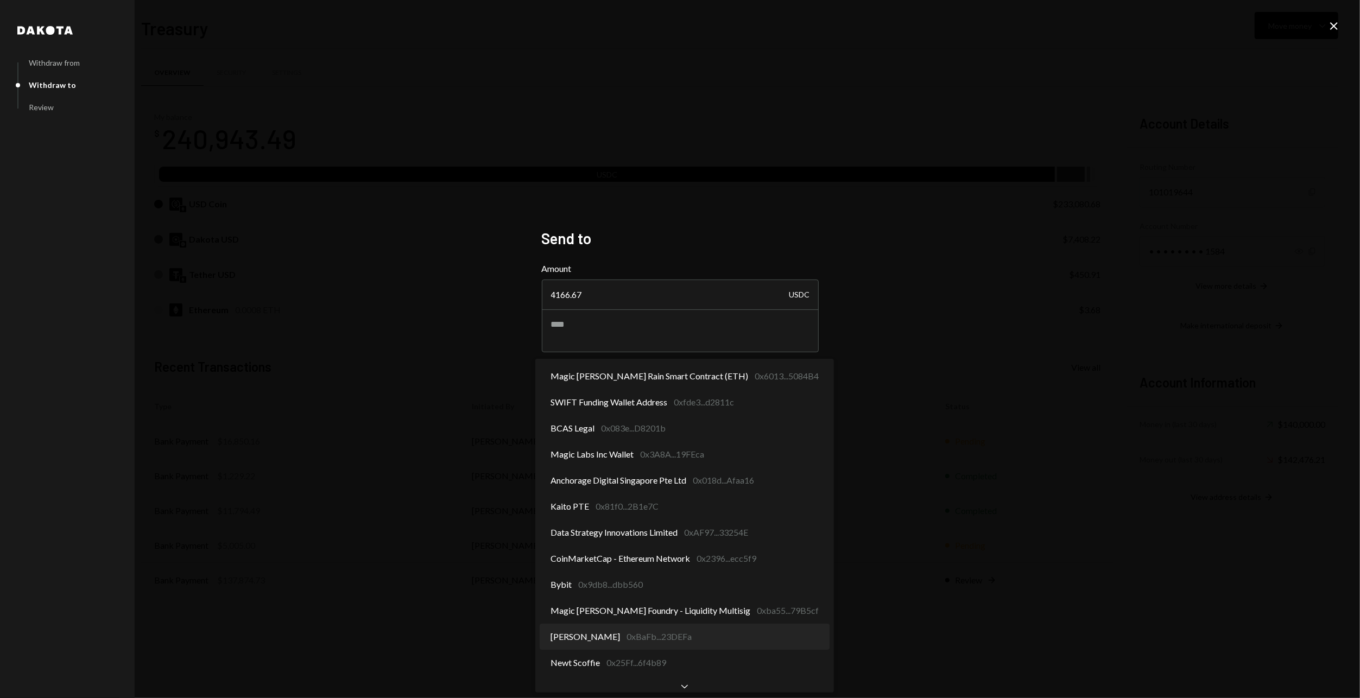
select select "**********"
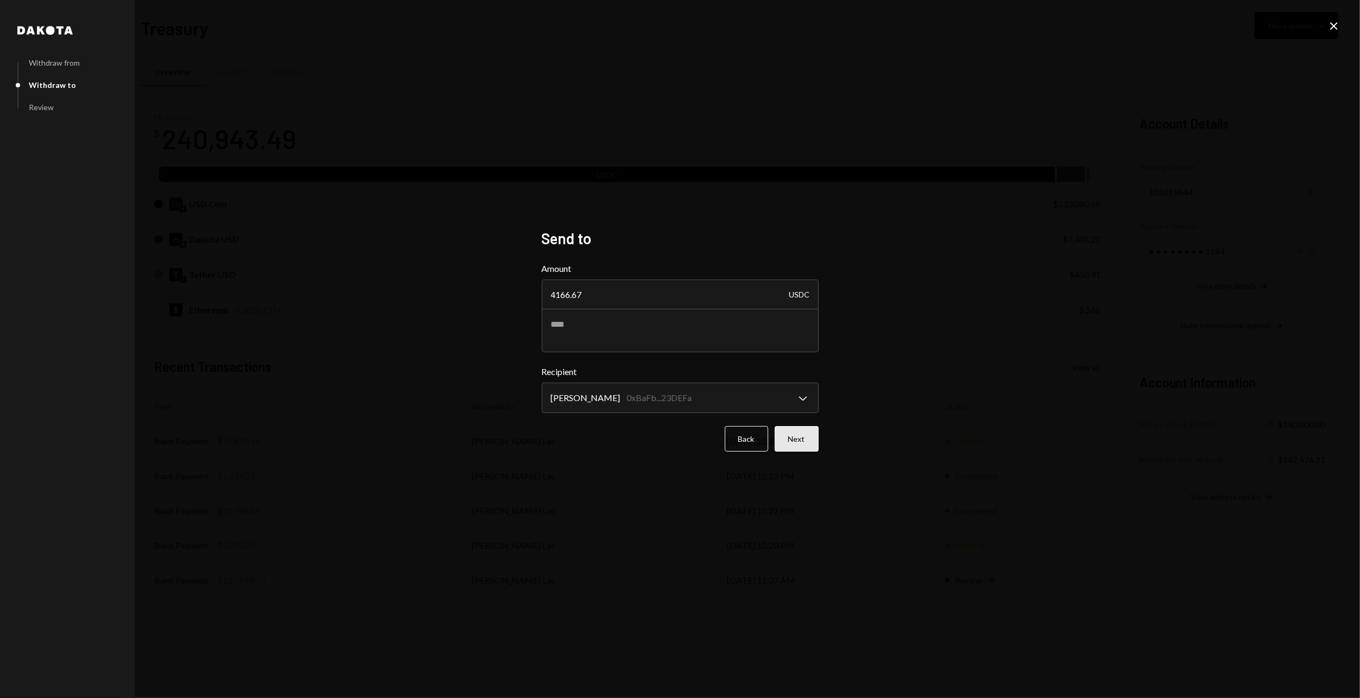
click at [808, 430] on button "Next" at bounding box center [797, 439] width 44 height 26
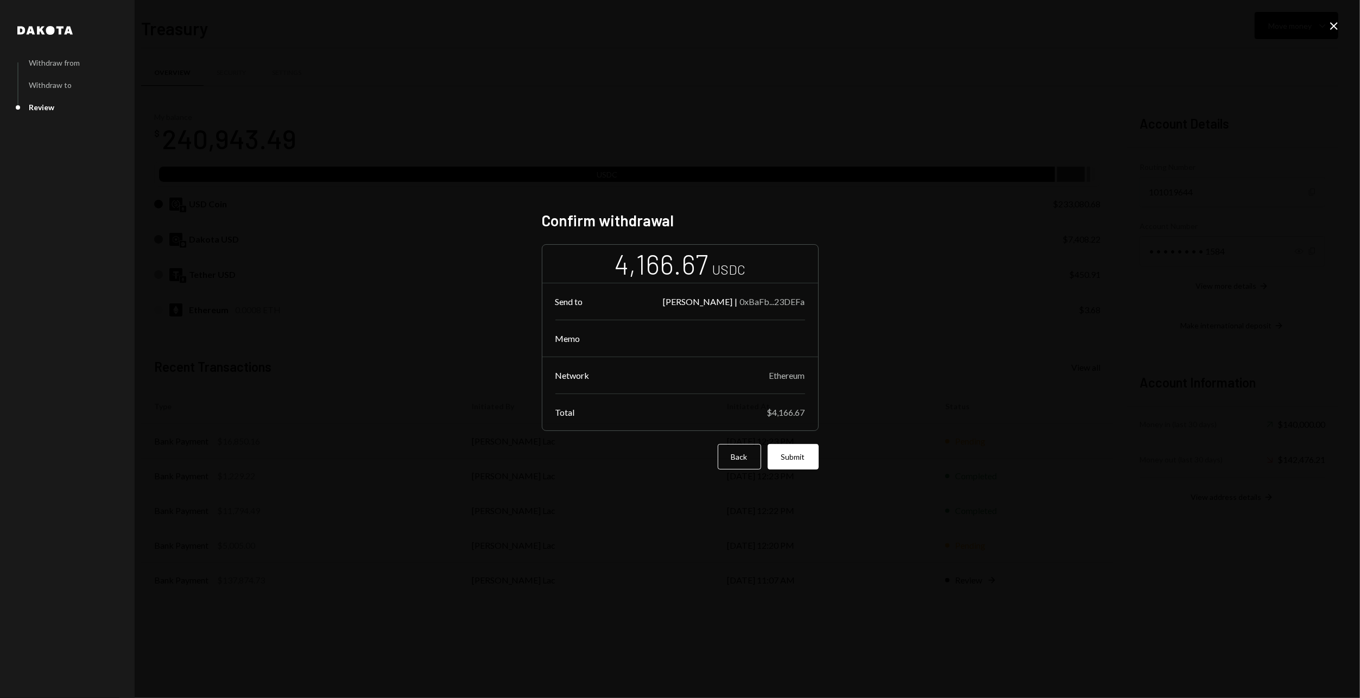
click at [800, 454] on button "Submit" at bounding box center [793, 457] width 51 height 26
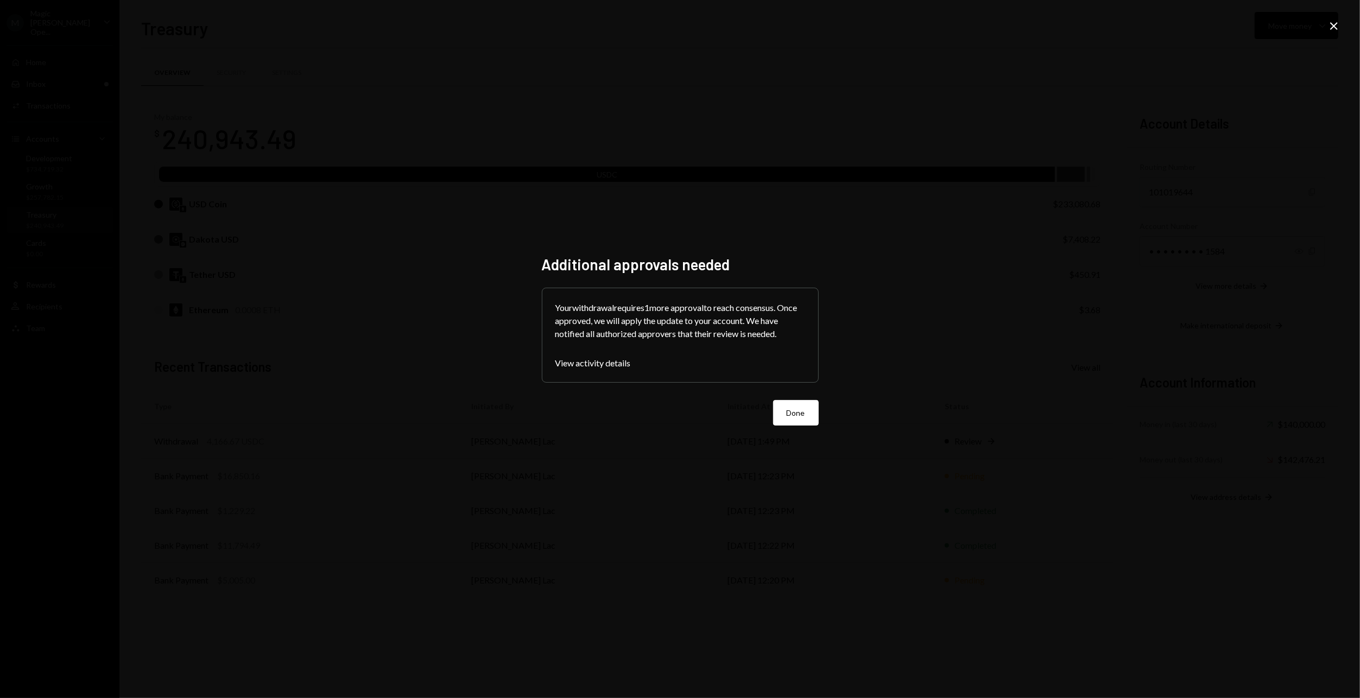
click at [806, 426] on div "Additional approvals needed Your withdrawal requires 1 more approval to reach c…" at bounding box center [680, 349] width 277 height 188
